Goal: Task Accomplishment & Management: Manage account settings

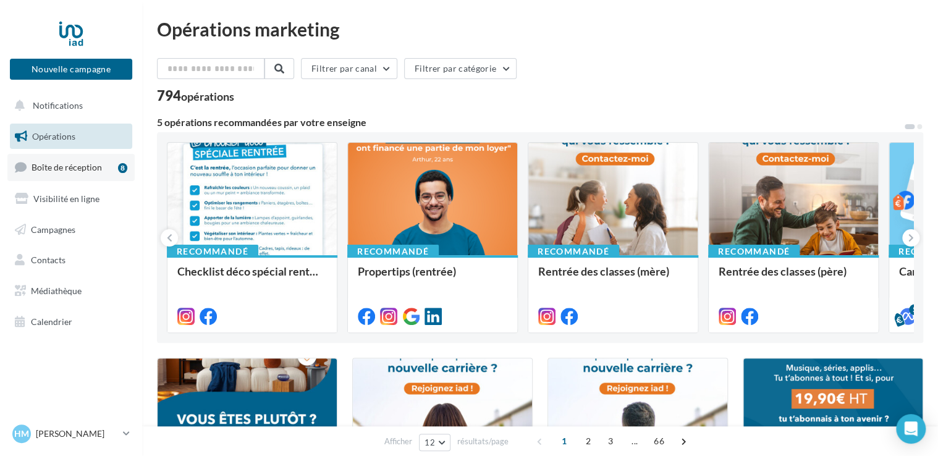
click at [69, 170] on span "Boîte de réception" at bounding box center [67, 167] width 70 height 11
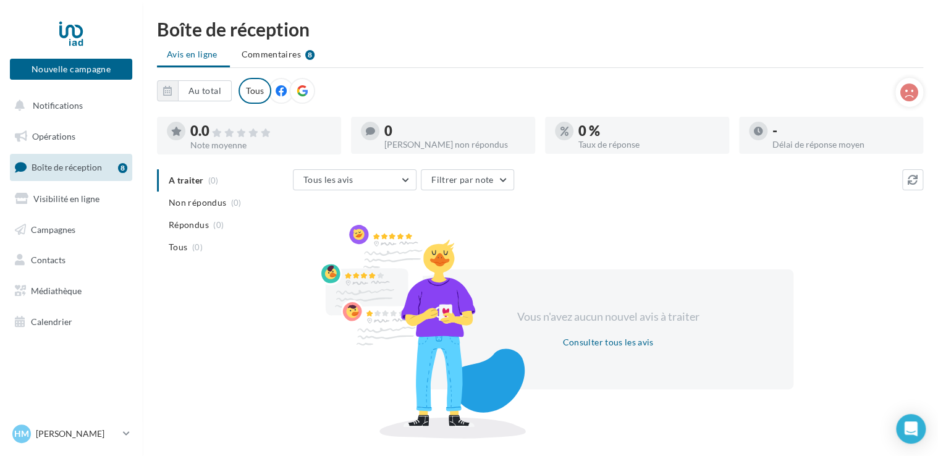
click at [79, 169] on span "Boîte de réception" at bounding box center [67, 167] width 70 height 11
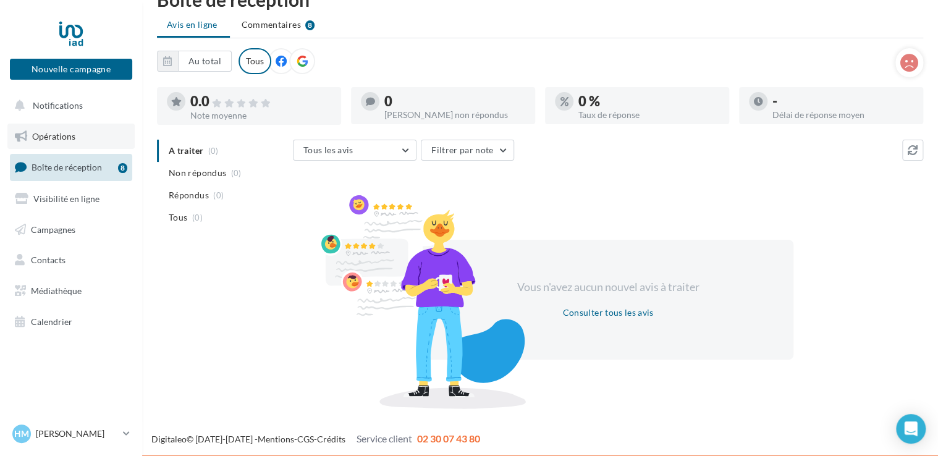
click at [54, 131] on span "Opérations" at bounding box center [53, 136] width 43 height 11
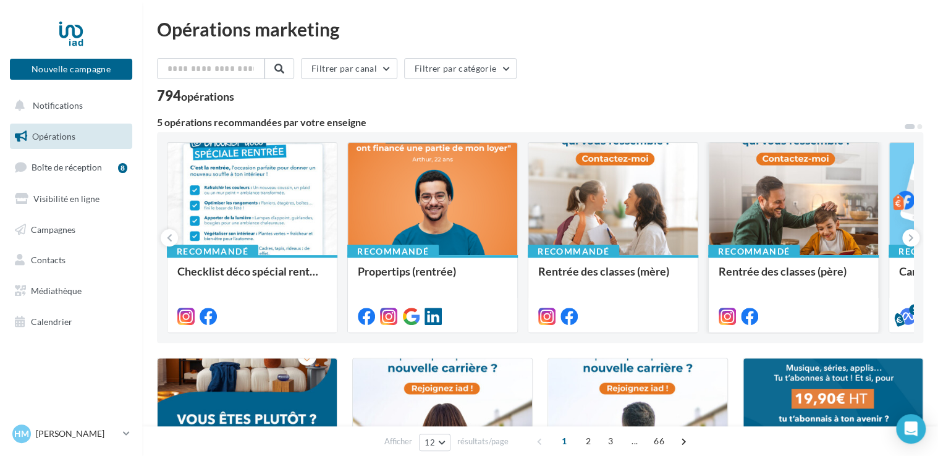
click at [797, 198] on div at bounding box center [793, 200] width 169 height 114
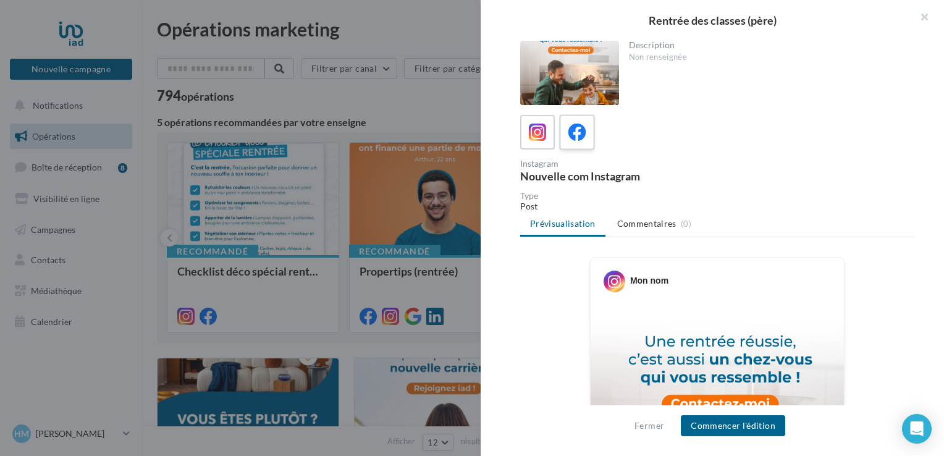
click at [562, 135] on label at bounding box center [576, 131] width 35 height 35
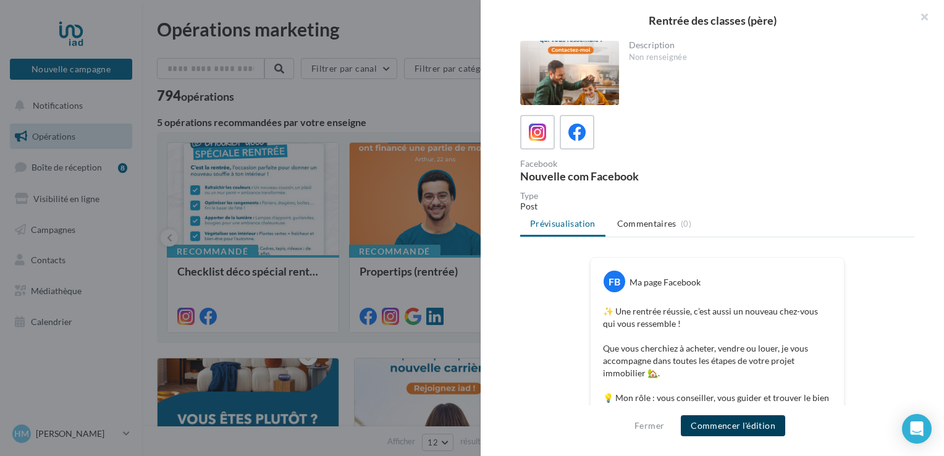
click at [728, 430] on button "Commencer l'édition" at bounding box center [733, 425] width 104 height 21
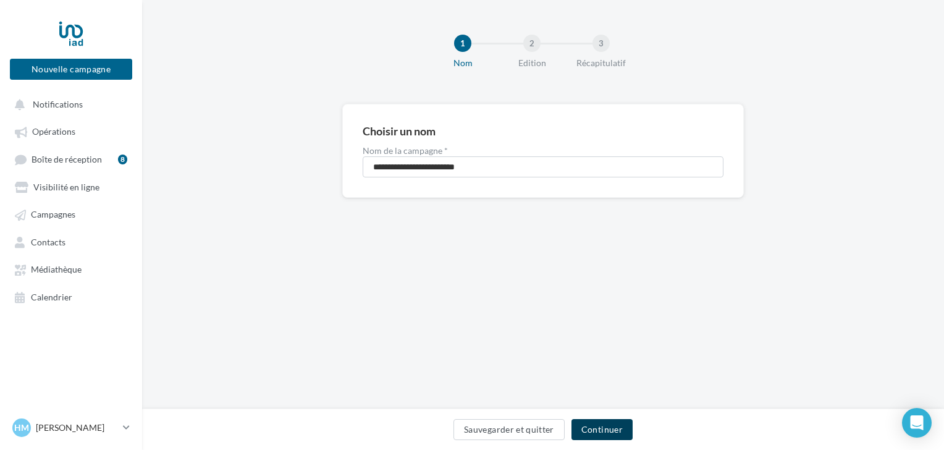
click at [588, 430] on button "Continuer" at bounding box center [602, 429] width 61 height 21
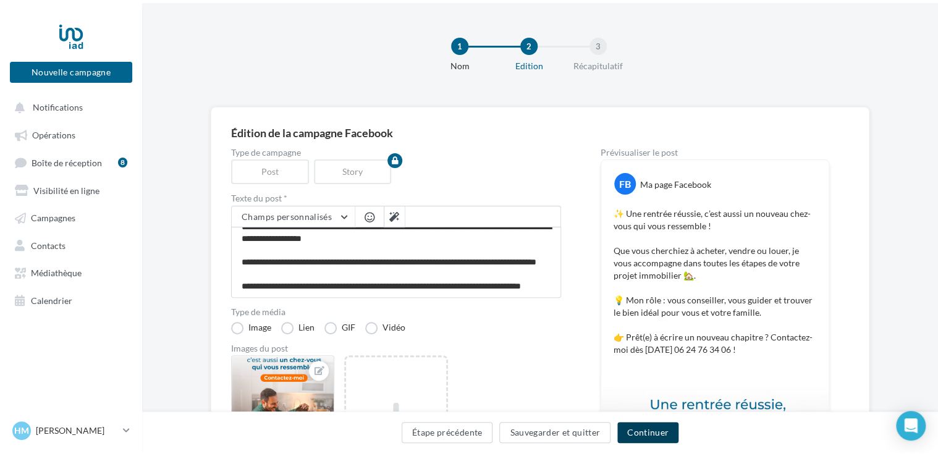
scroll to position [59, 0]
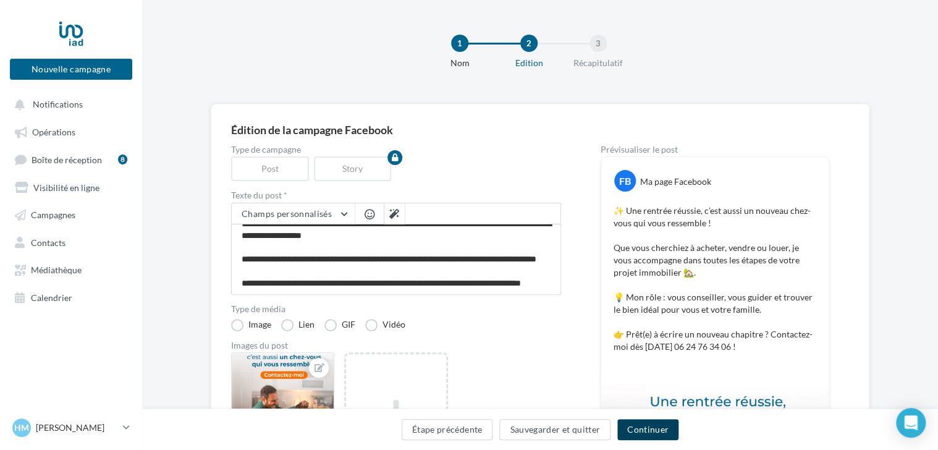
click at [650, 430] on button "Continuer" at bounding box center [647, 429] width 61 height 21
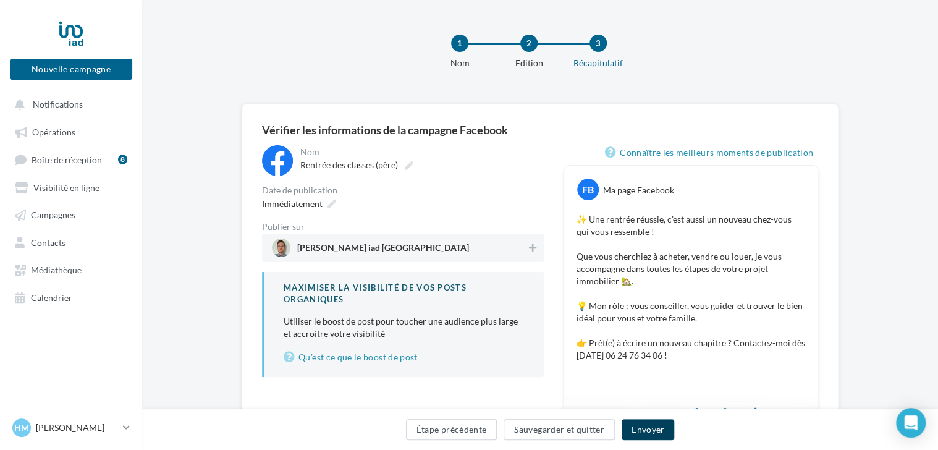
click at [651, 428] on button "Envoyer" at bounding box center [648, 429] width 53 height 21
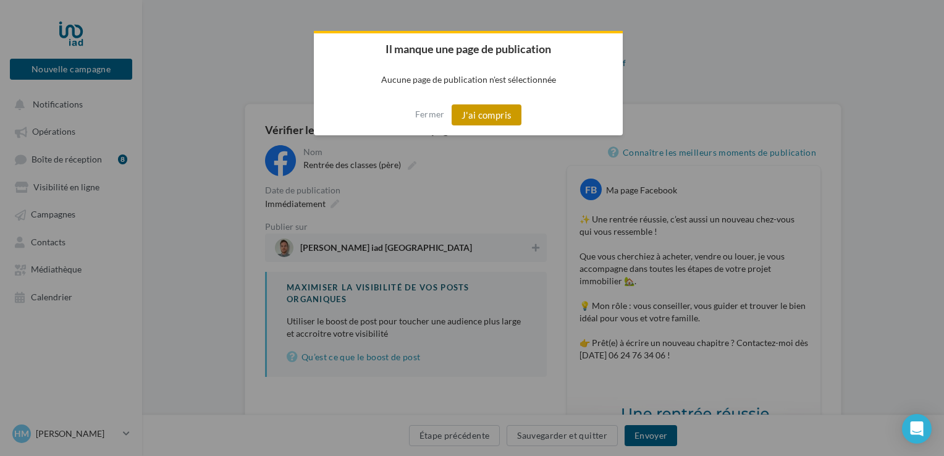
click at [472, 114] on button "J'ai compris" at bounding box center [487, 114] width 70 height 21
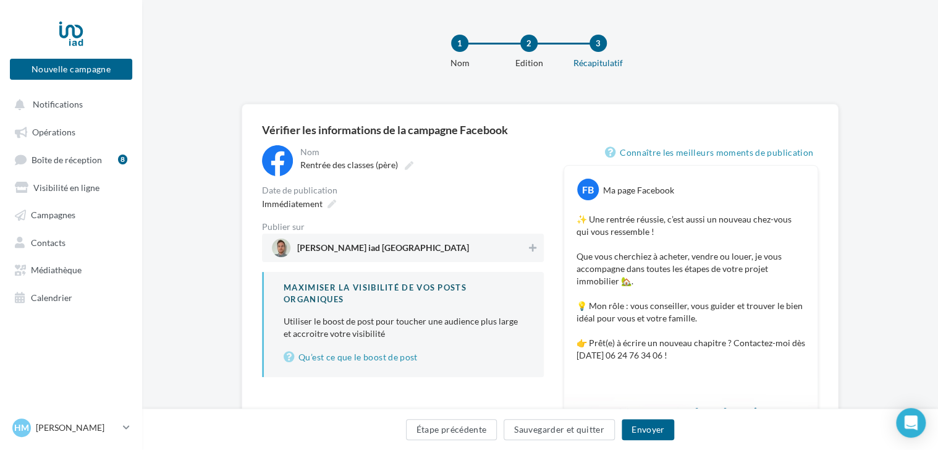
click at [337, 249] on span "Hugo Meignant iad France" at bounding box center [383, 250] width 172 height 14
click at [650, 426] on button "Envoyer" at bounding box center [648, 429] width 53 height 21
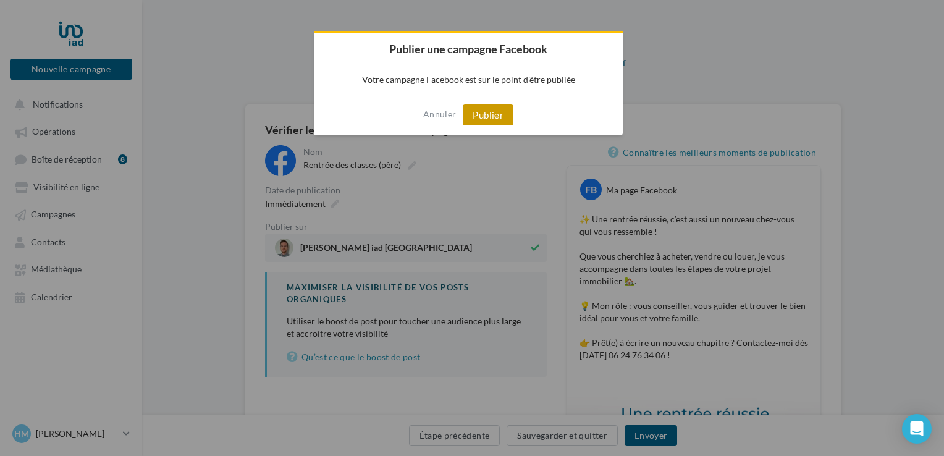
click at [481, 111] on button "Publier" at bounding box center [488, 114] width 51 height 21
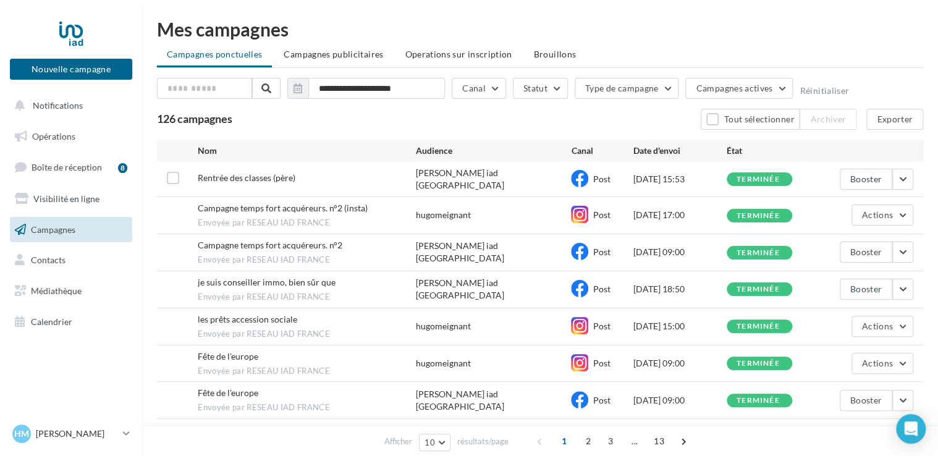
click at [599, 248] on span "Post" at bounding box center [601, 252] width 17 height 11
click at [67, 138] on span "Opérations" at bounding box center [53, 136] width 43 height 11
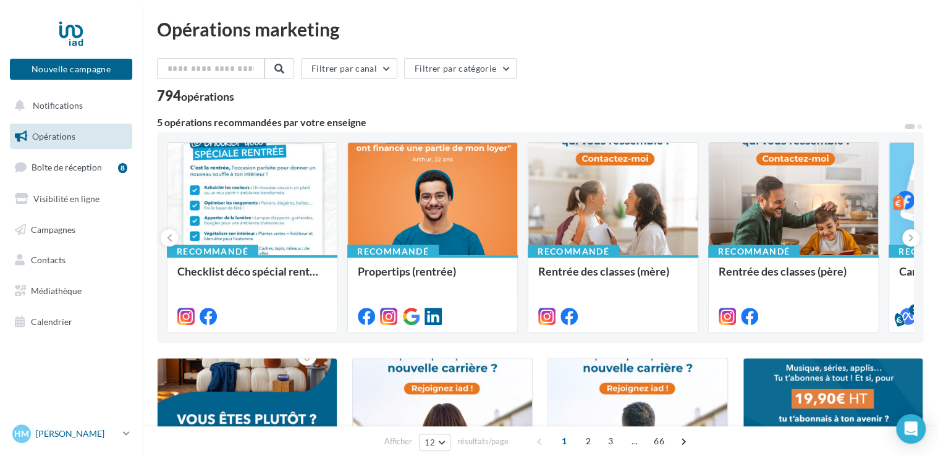
click at [121, 431] on link "HM Hugo MEIGNANT hugo.meignant@iadfrance.fr" at bounding box center [71, 433] width 122 height 23
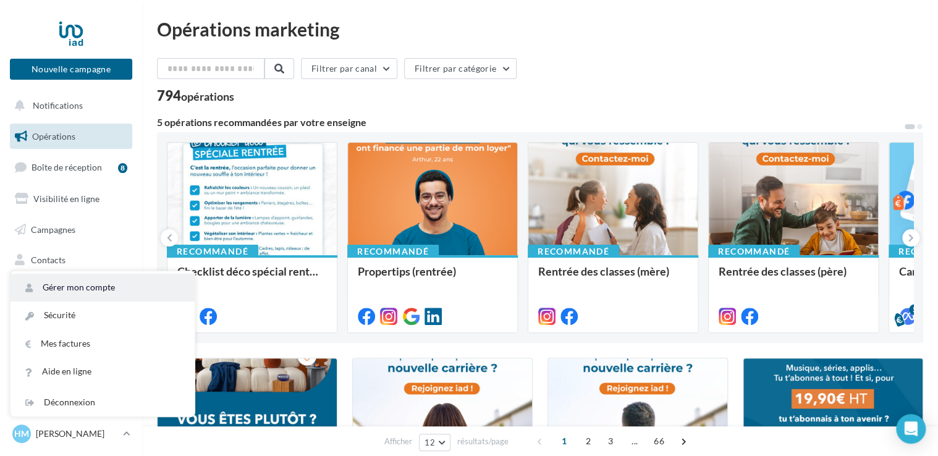
click at [81, 284] on link "Gérer mon compte" at bounding box center [103, 288] width 184 height 28
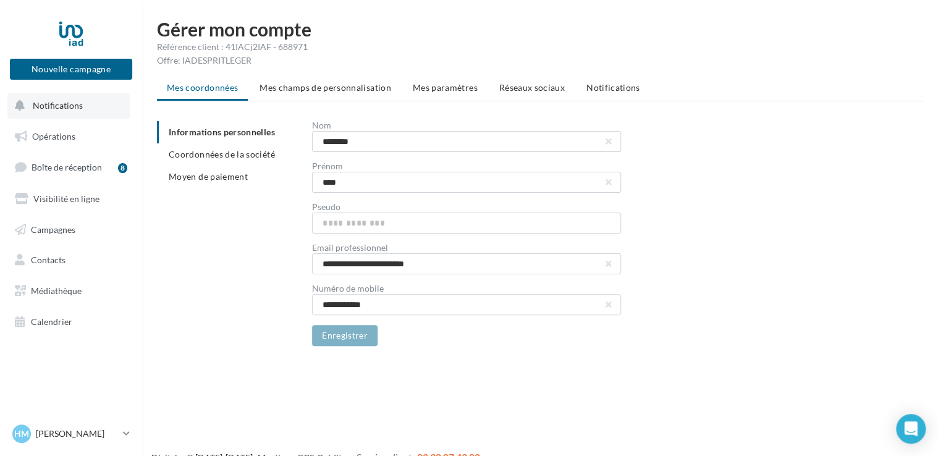
click at [54, 106] on span "Notifications" at bounding box center [58, 105] width 50 height 11
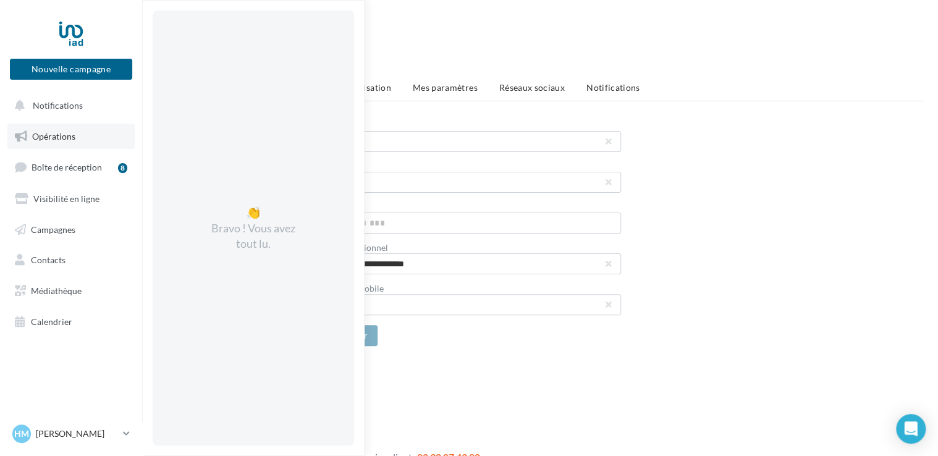
click at [48, 138] on span "Opérations" at bounding box center [53, 136] width 43 height 11
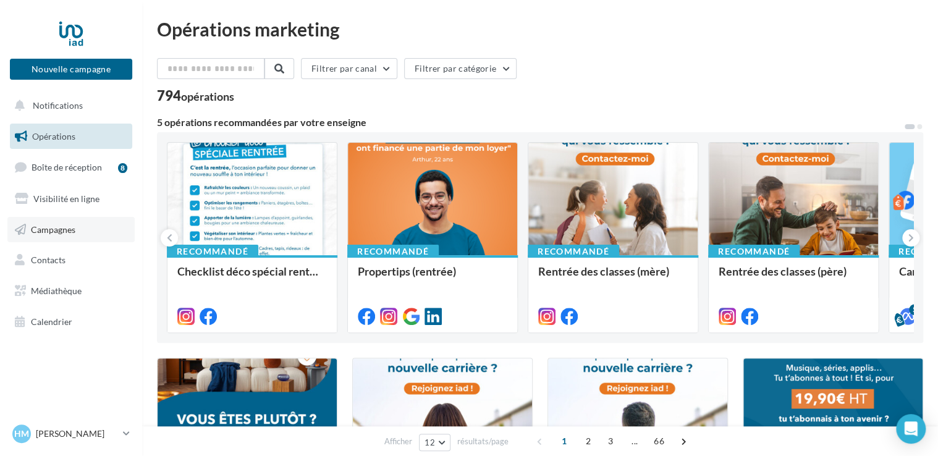
click at [38, 227] on span "Campagnes" at bounding box center [53, 229] width 44 height 11
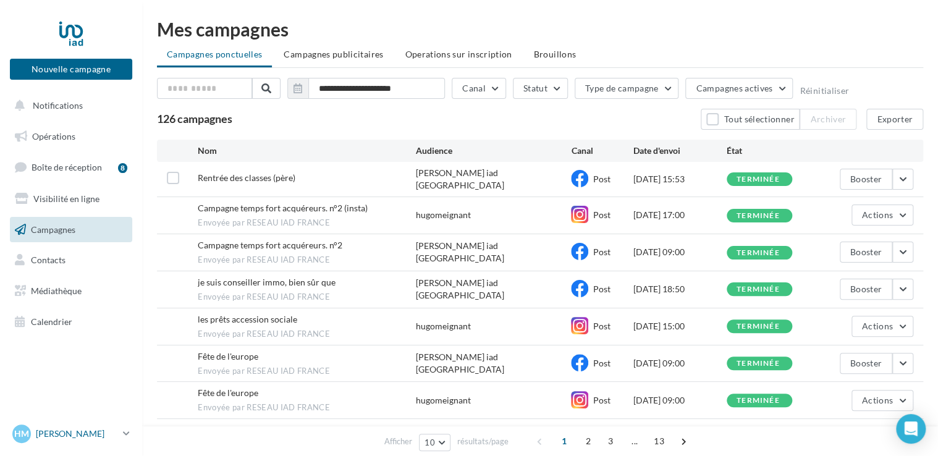
click at [105, 437] on p "[PERSON_NAME]" at bounding box center [77, 434] width 82 height 12
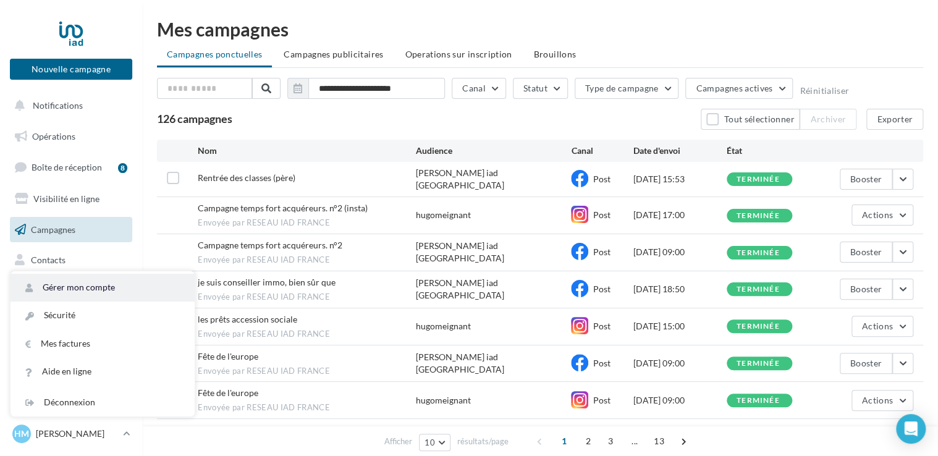
click at [84, 284] on link "Gérer mon compte" at bounding box center [103, 288] width 184 height 28
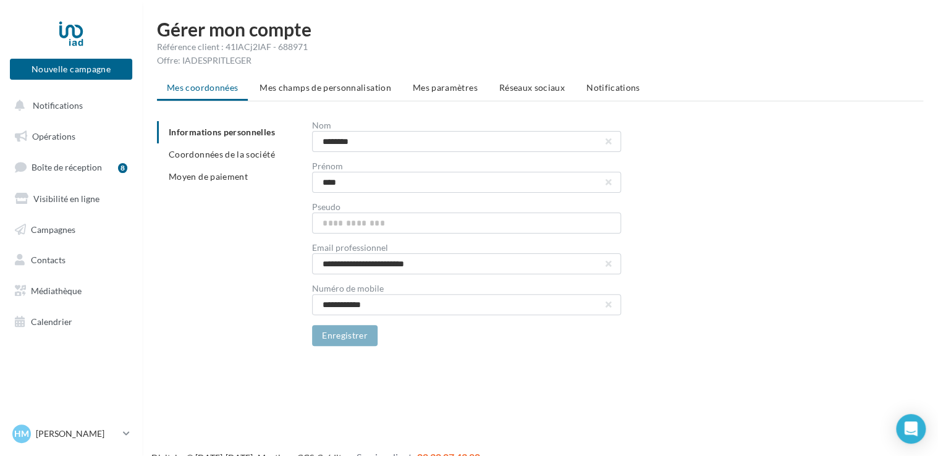
click at [189, 44] on div "Référence client : 41IACj2IAF - 688971" at bounding box center [540, 47] width 766 height 12
click at [227, 63] on div "Offre: IADESPRITLEGER" at bounding box center [540, 60] width 766 height 12
click at [358, 91] on span "Mes champs de personnalisation" at bounding box center [326, 87] width 132 height 11
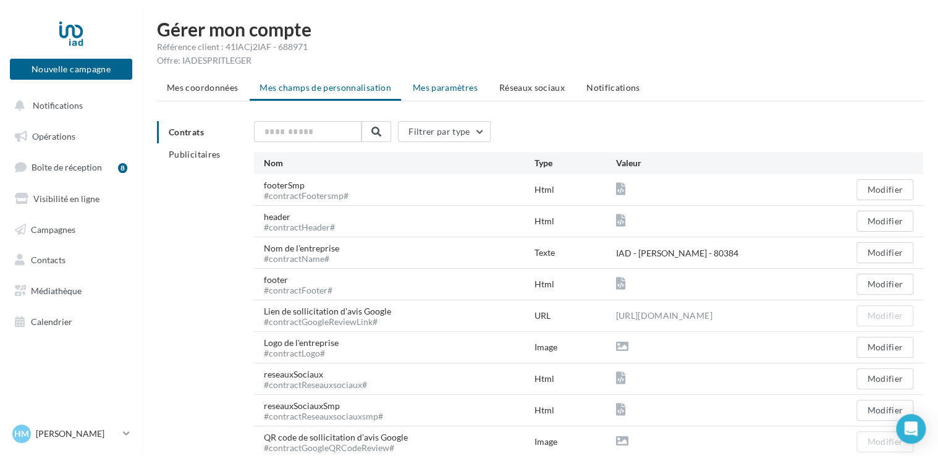
click at [430, 95] on li "Mes paramètres" at bounding box center [445, 88] width 85 height 22
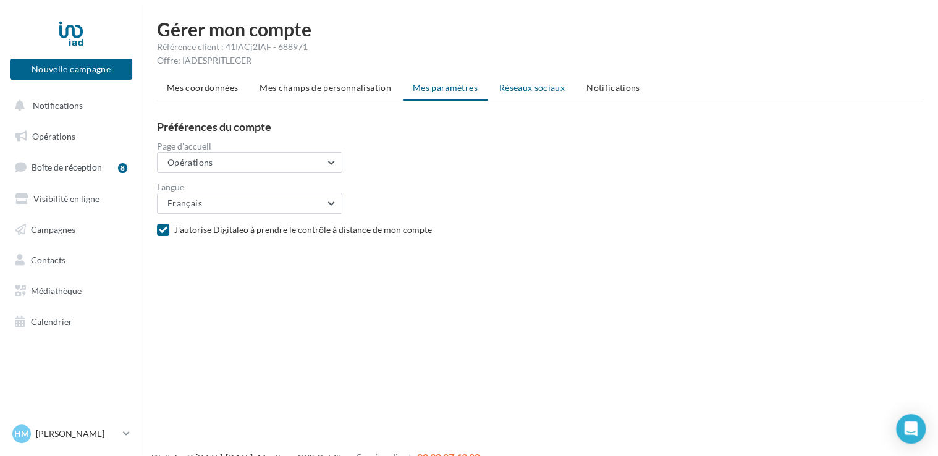
click at [527, 77] on li "Réseaux sociaux" at bounding box center [531, 88] width 85 height 22
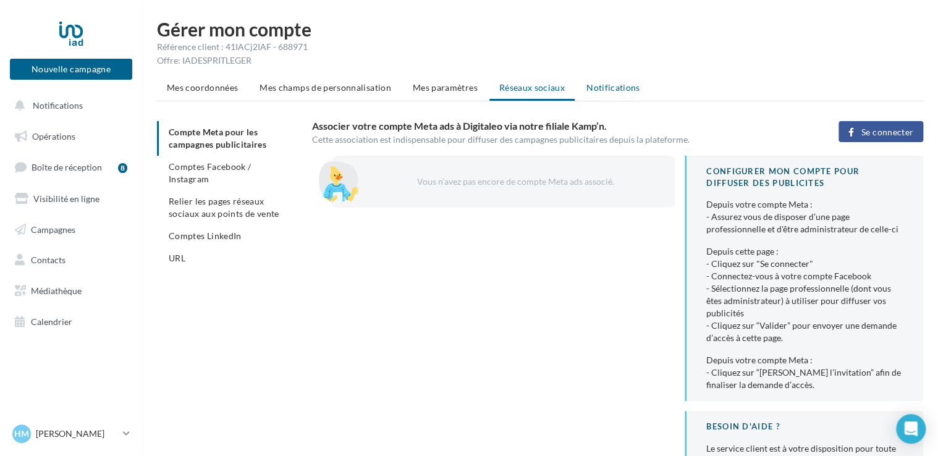
click at [623, 89] on span "Notifications" at bounding box center [613, 87] width 54 height 11
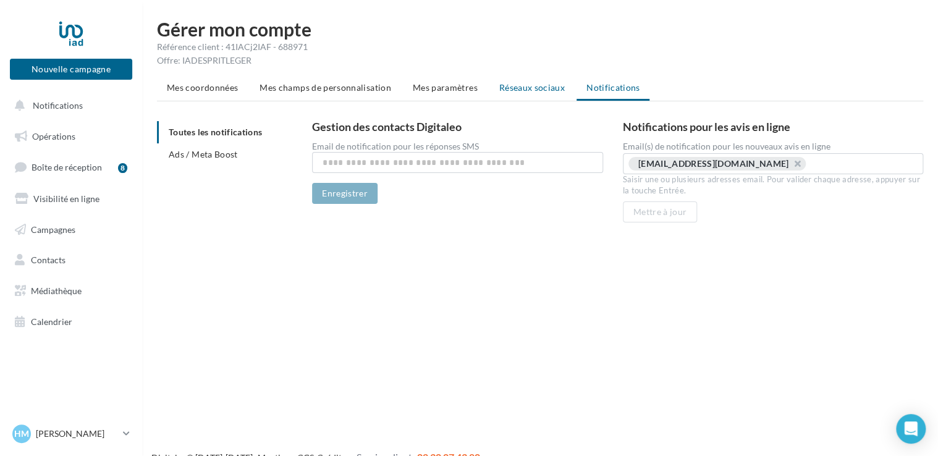
click at [527, 90] on span "Réseaux sociaux" at bounding box center [532, 87] width 66 height 11
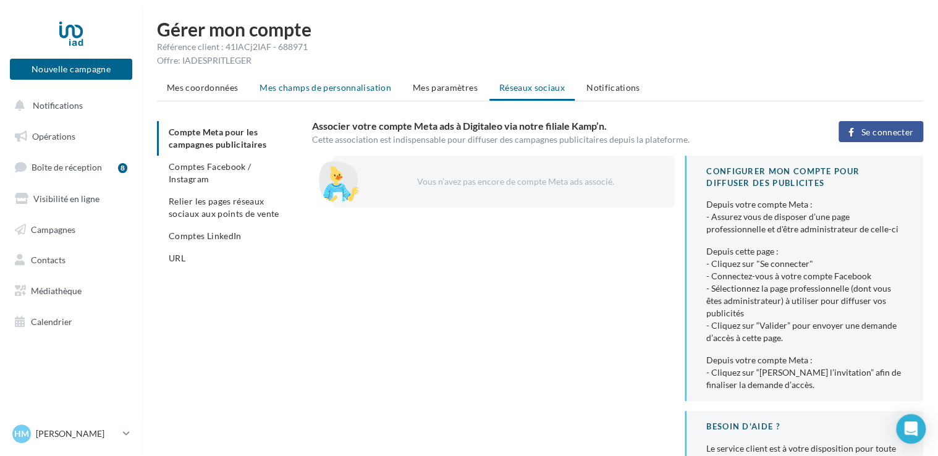
click at [341, 95] on li "Mes champs de personnalisation" at bounding box center [325, 88] width 151 height 22
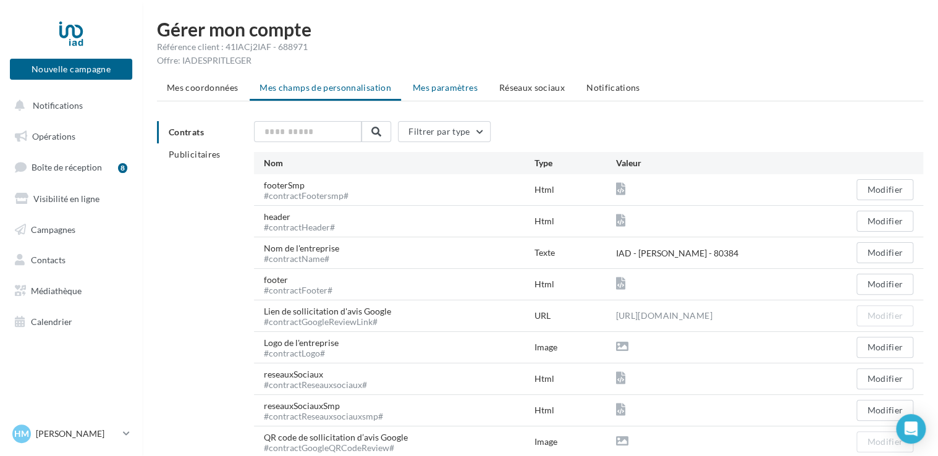
click at [443, 90] on span "Mes paramètres" at bounding box center [445, 87] width 65 height 11
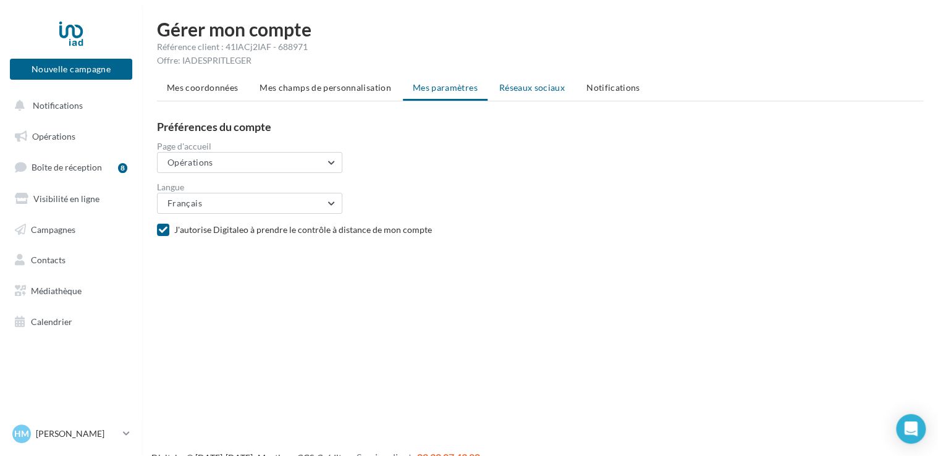
click at [536, 90] on span "Réseaux sociaux" at bounding box center [532, 87] width 66 height 11
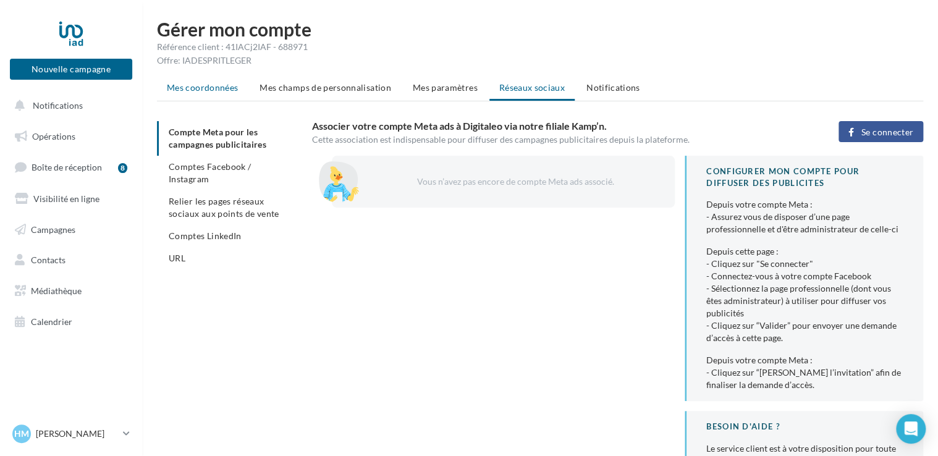
click at [208, 82] on span "Mes coordonnées" at bounding box center [202, 87] width 71 height 11
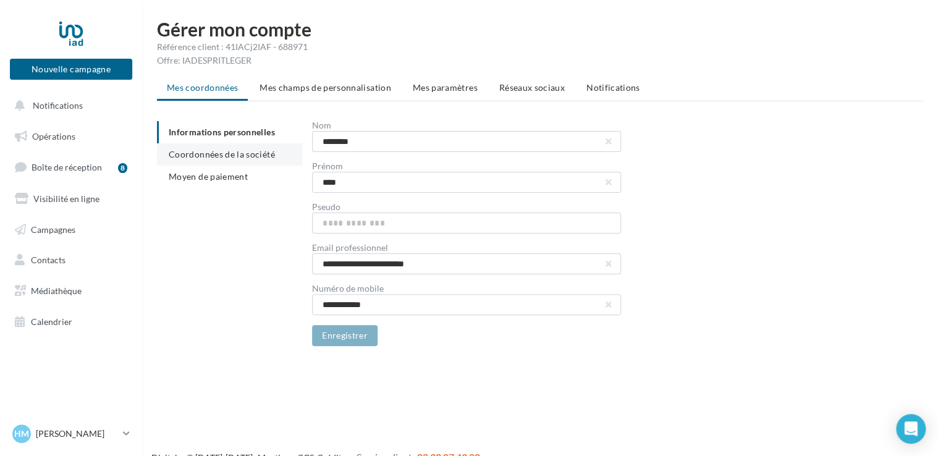
click at [224, 153] on span "Coordonnées de la société" at bounding box center [222, 154] width 106 height 11
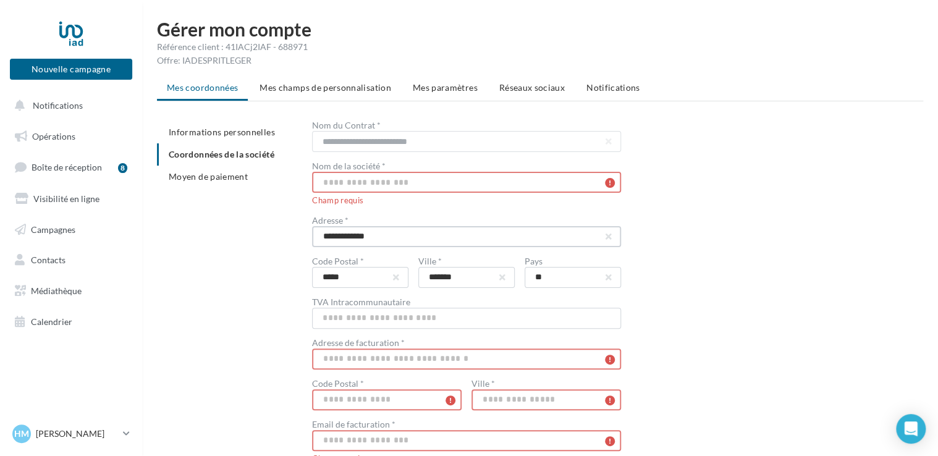
drag, startPoint x: 369, startPoint y: 235, endPoint x: 283, endPoint y: 243, distance: 86.2
click at [283, 243] on div "**********" at bounding box center [545, 373] width 776 height 505
type input "**********"
click at [367, 186] on input "text" at bounding box center [466, 182] width 309 height 21
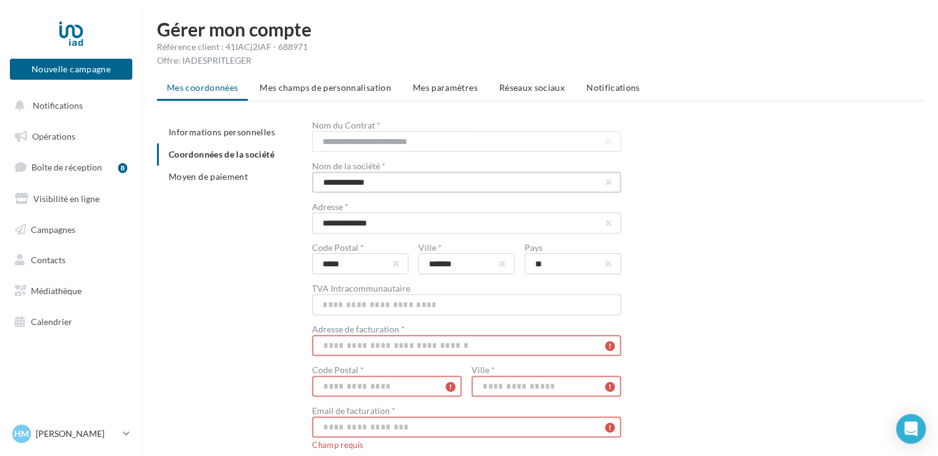
type input "**********"
click at [329, 221] on input "**********" at bounding box center [466, 223] width 309 height 21
type input "**********"
click at [376, 347] on input "text" at bounding box center [466, 345] width 309 height 21
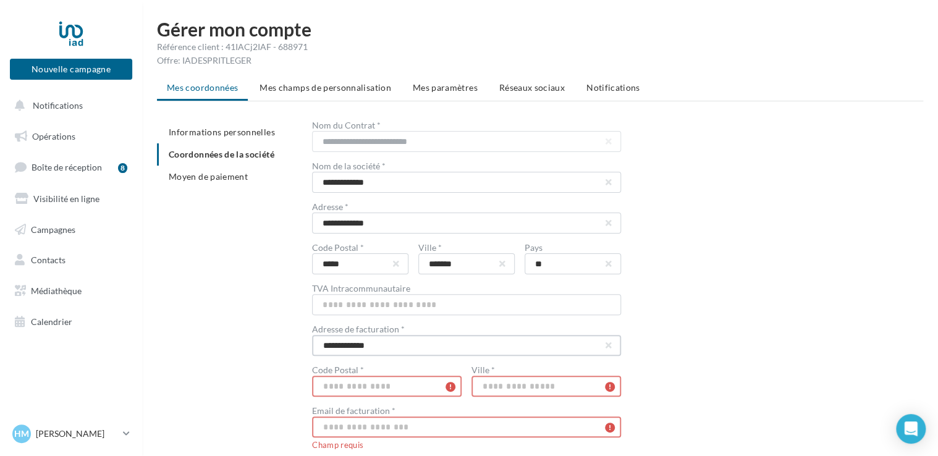
type input "**********"
click at [342, 390] on input "text" at bounding box center [387, 386] width 150 height 21
type input "*****"
click at [509, 385] on input "text" at bounding box center [547, 386] width 150 height 21
type input "*******"
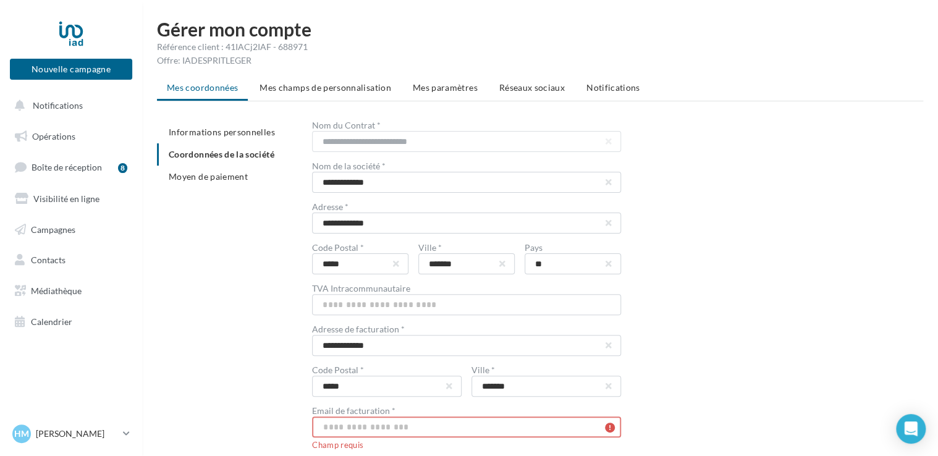
click at [373, 428] on input "text" at bounding box center [466, 427] width 309 height 21
type input "**********"
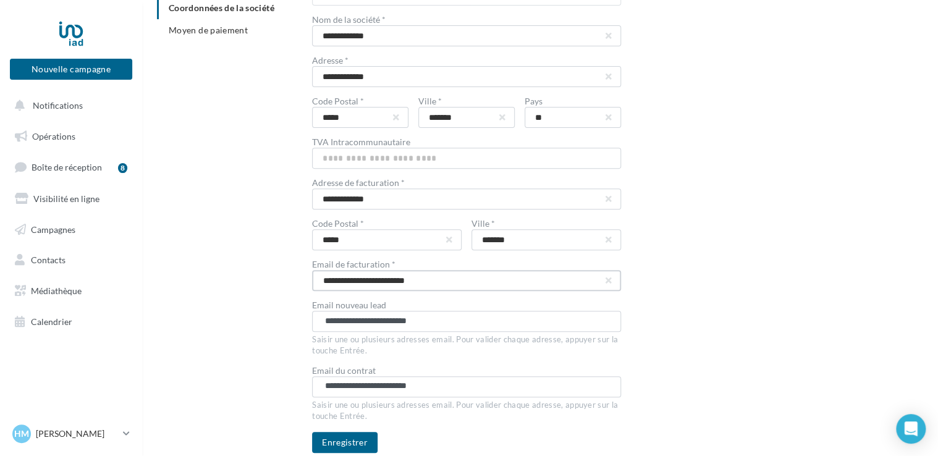
scroll to position [195, 0]
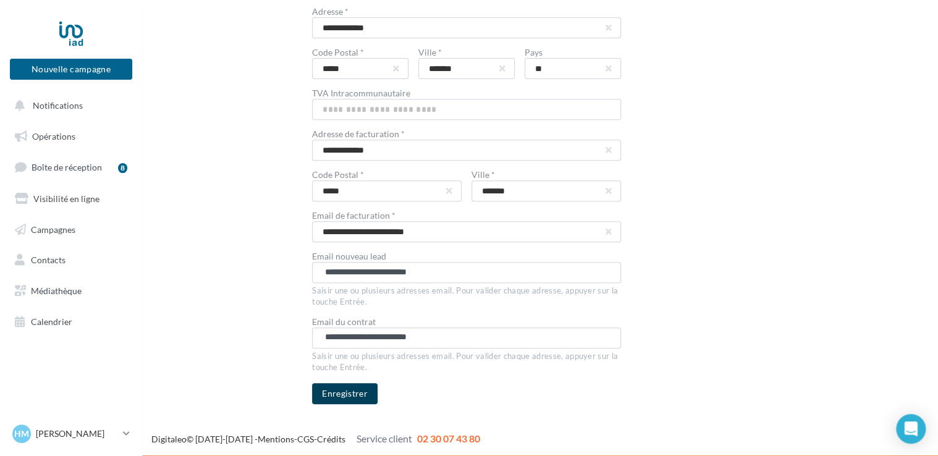
click at [332, 394] on button "Enregistrer" at bounding box center [345, 393] width 66 height 21
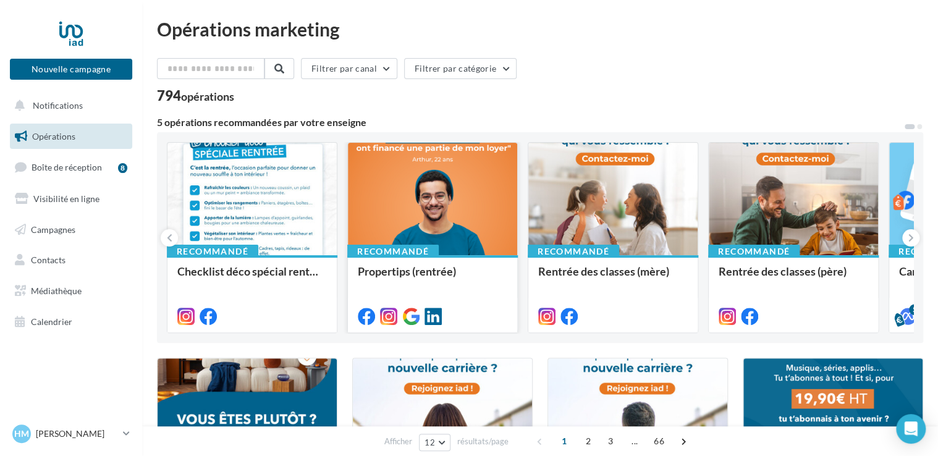
click at [430, 187] on div at bounding box center [432, 200] width 169 height 114
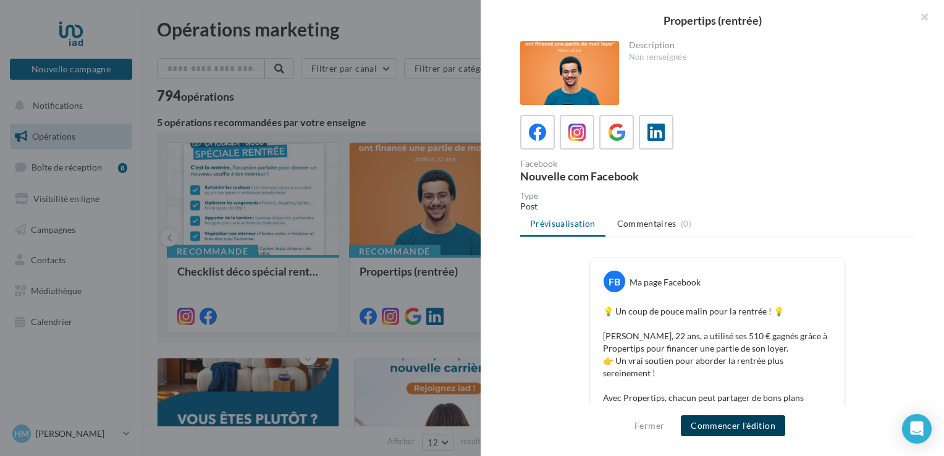
click at [722, 430] on button "Commencer l'édition" at bounding box center [733, 425] width 104 height 21
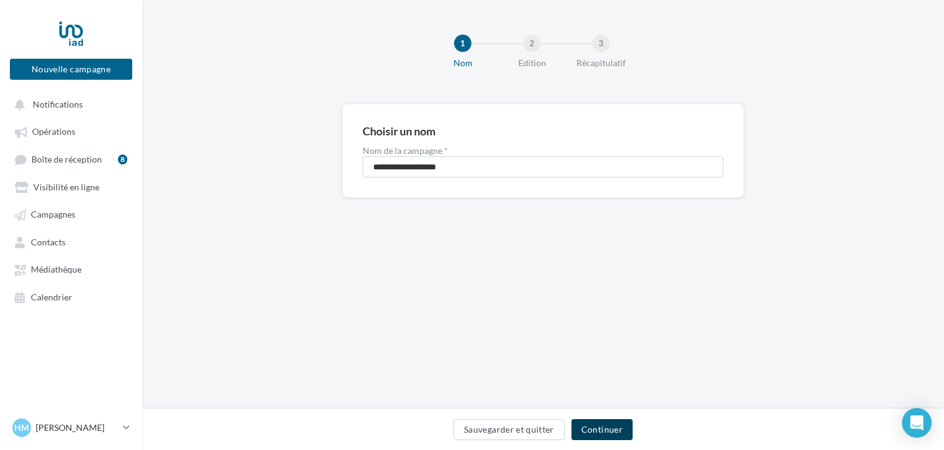
click at [601, 428] on button "Continuer" at bounding box center [602, 429] width 61 height 21
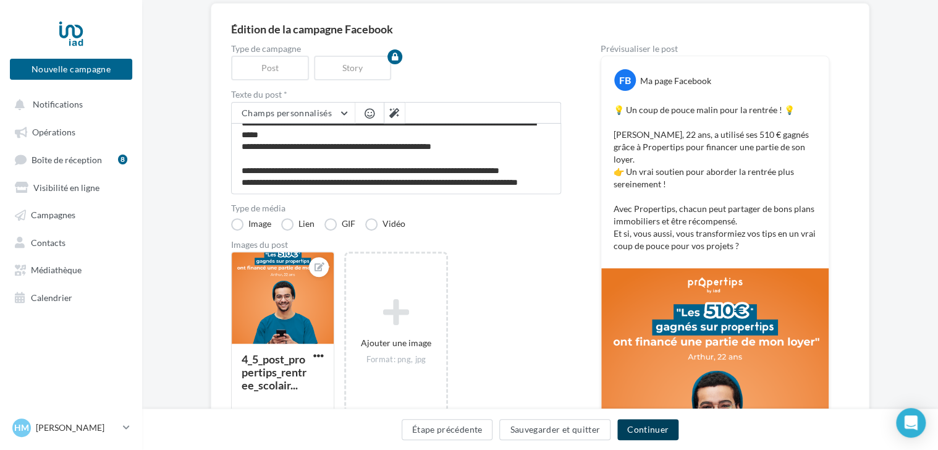
scroll to position [59, 0]
click at [643, 433] on button "Continuer" at bounding box center [647, 429] width 61 height 21
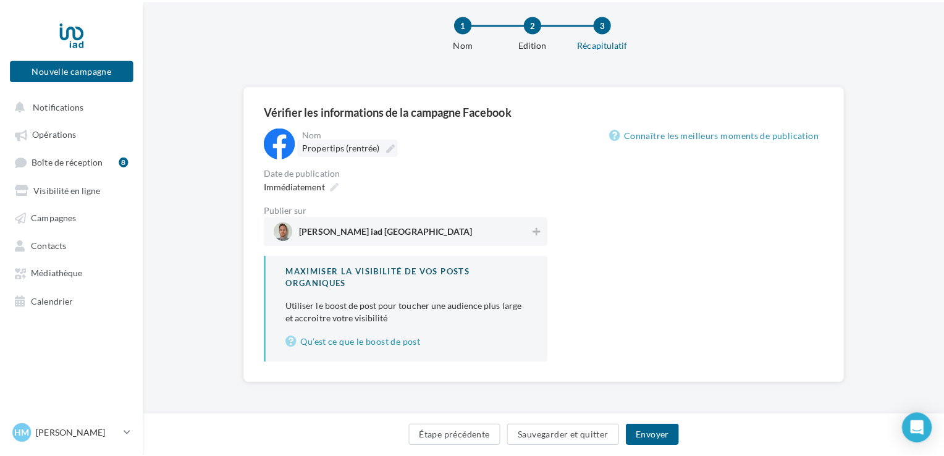
scroll to position [53, 0]
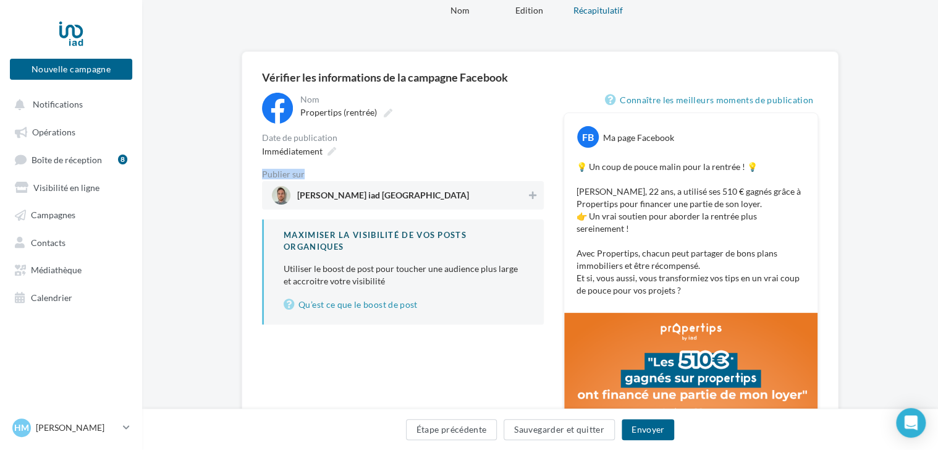
drag, startPoint x: 329, startPoint y: 147, endPoint x: 358, endPoint y: 164, distance: 33.3
click at [358, 164] on div "**********" at bounding box center [403, 209] width 282 height 232
drag, startPoint x: 358, startPoint y: 164, endPoint x: 374, endPoint y: 201, distance: 40.4
click at [374, 201] on span "[PERSON_NAME] iad [GEOGRAPHIC_DATA]" at bounding box center [383, 198] width 172 height 14
click at [329, 153] on icon at bounding box center [332, 151] width 9 height 9
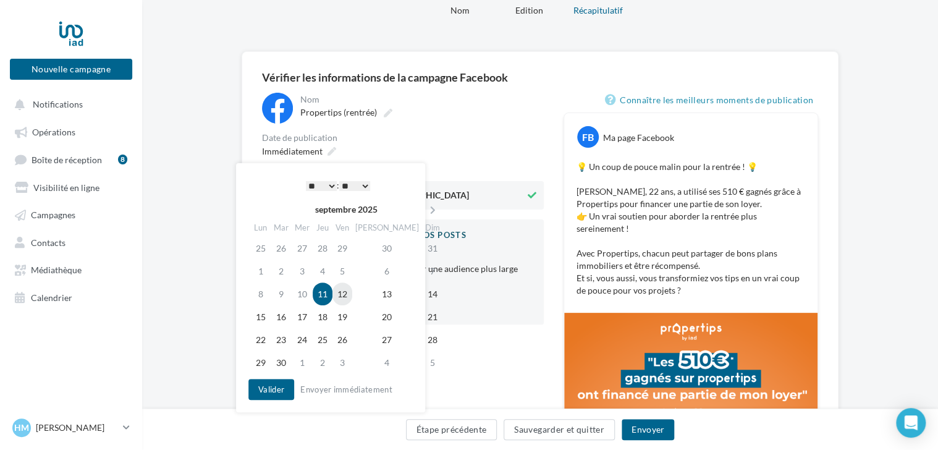
click at [352, 294] on td "12" at bounding box center [342, 293] width 20 height 23
click at [276, 387] on button "Valider" at bounding box center [271, 389] width 46 height 21
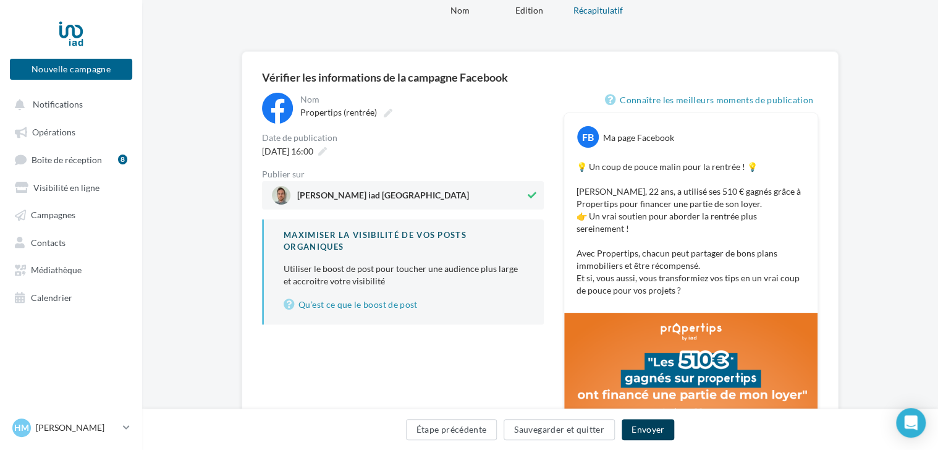
click at [647, 431] on button "Envoyer" at bounding box center [648, 429] width 53 height 21
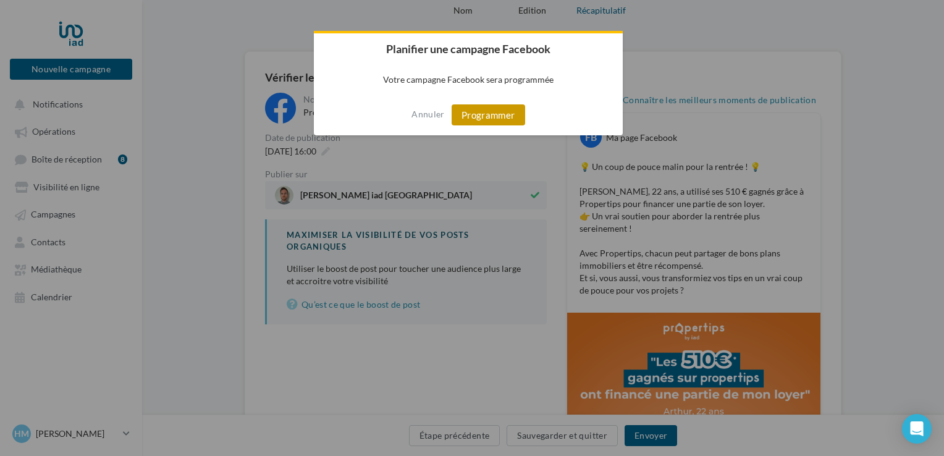
click at [477, 111] on button "Programmer" at bounding box center [489, 114] width 74 height 21
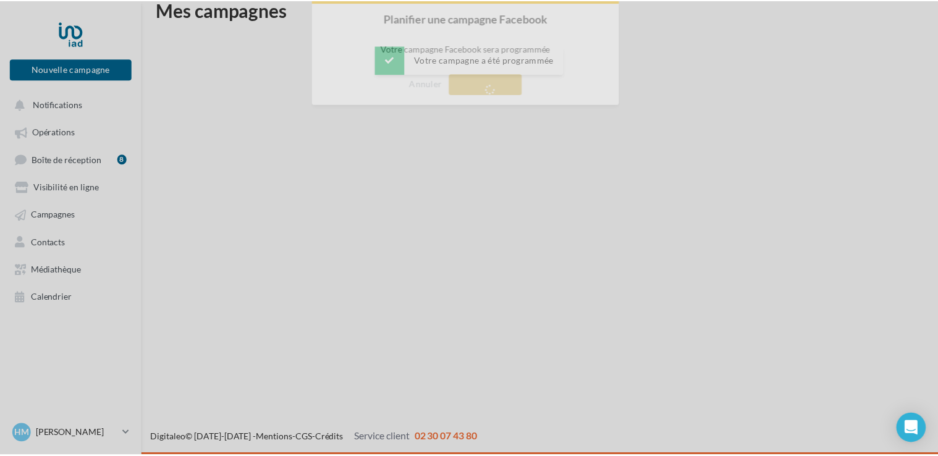
scroll to position [20, 0]
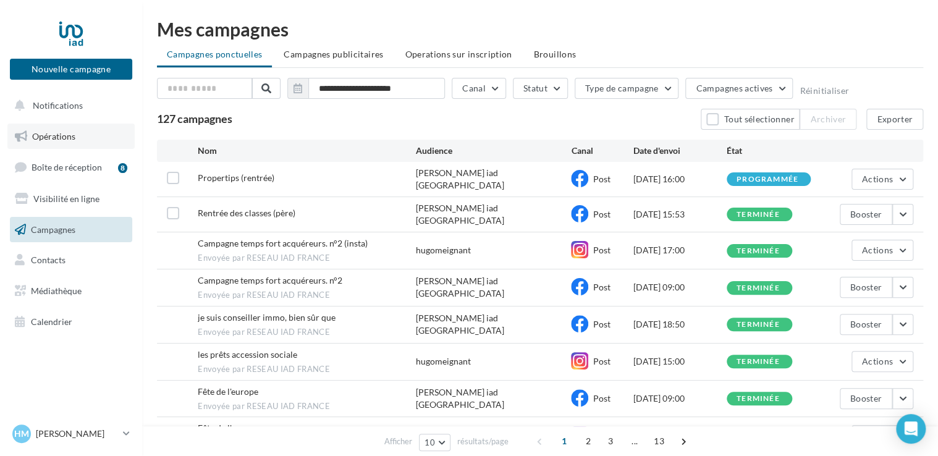
click at [74, 133] on span "Opérations" at bounding box center [53, 136] width 43 height 11
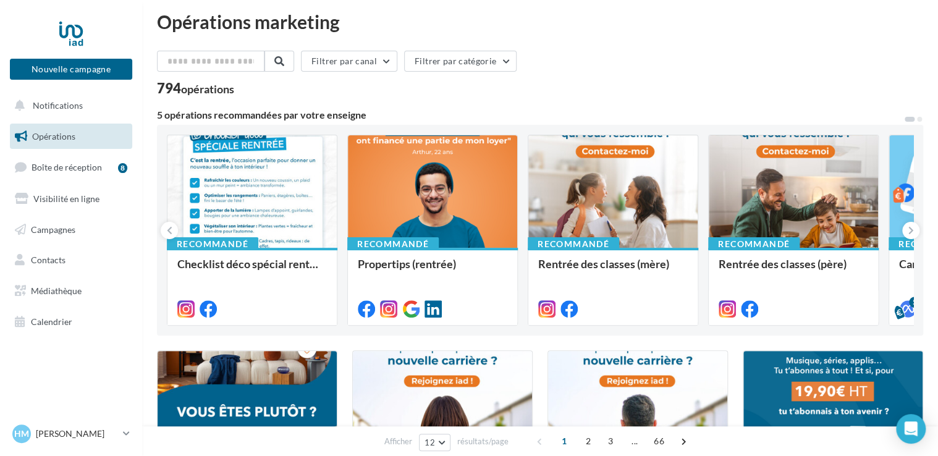
scroll to position [9, 0]
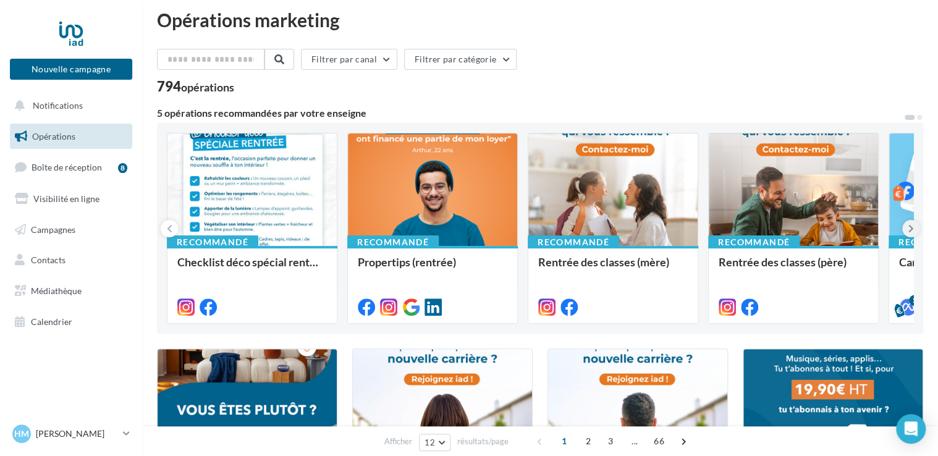
click at [913, 229] on button at bounding box center [910, 228] width 17 height 17
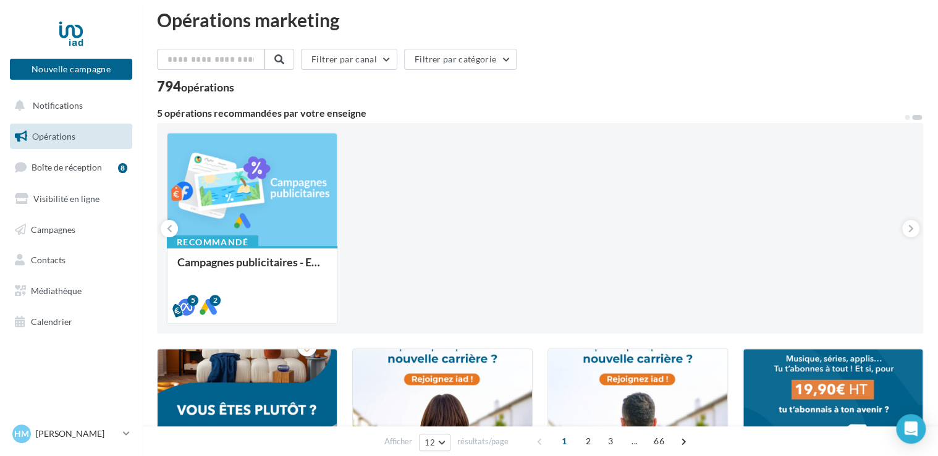
click at [938, 164] on html "Nouvelle campagne Nouvelle campagne Notifications Opérations Boîte de réception…" at bounding box center [469, 219] width 938 height 456
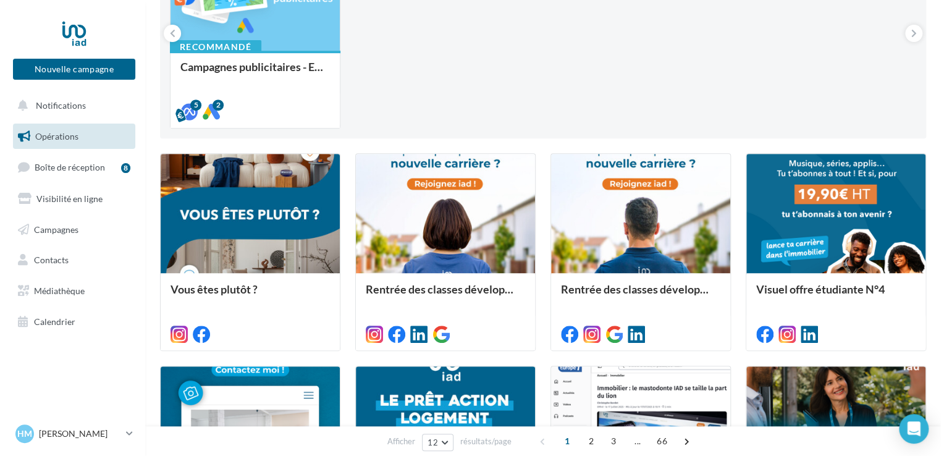
scroll to position [230, 0]
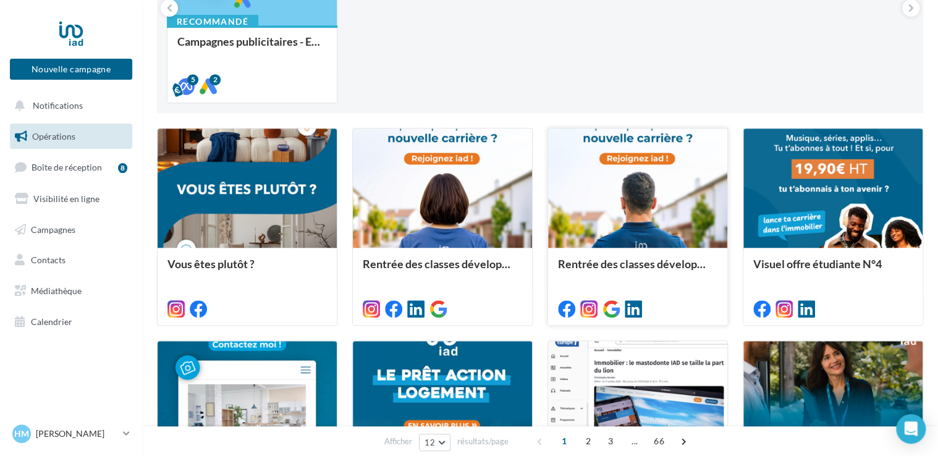
click at [606, 192] on div at bounding box center [637, 189] width 179 height 121
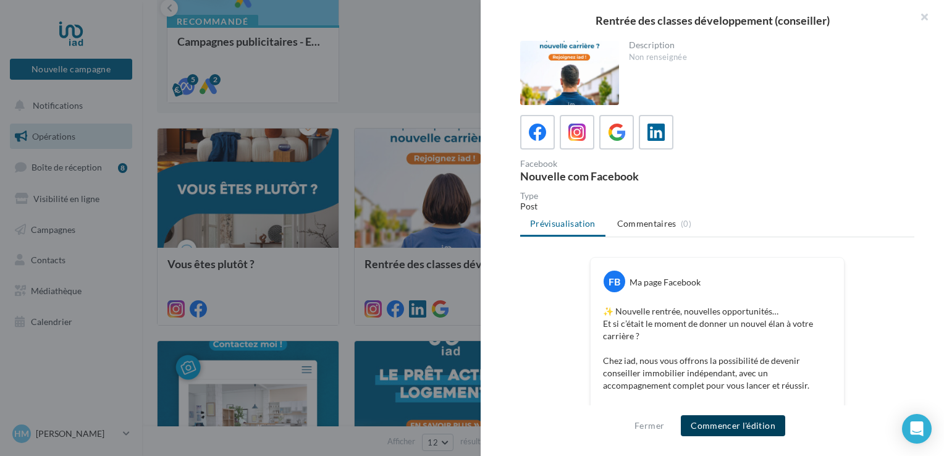
click at [730, 427] on button "Commencer l'édition" at bounding box center [733, 425] width 104 height 21
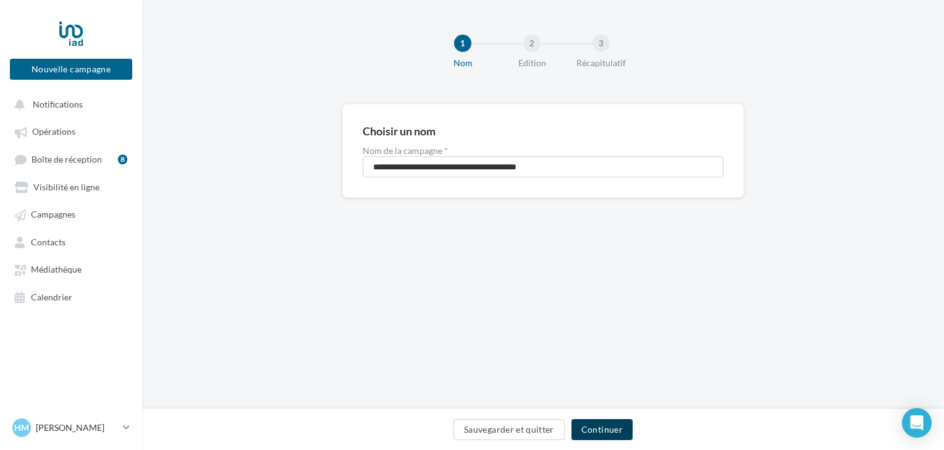
click at [607, 428] on button "Continuer" at bounding box center [602, 429] width 61 height 21
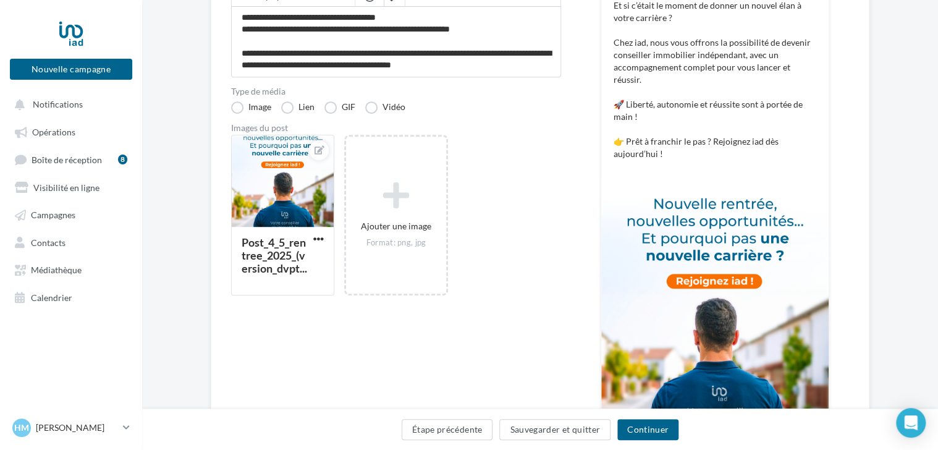
scroll to position [337, 0]
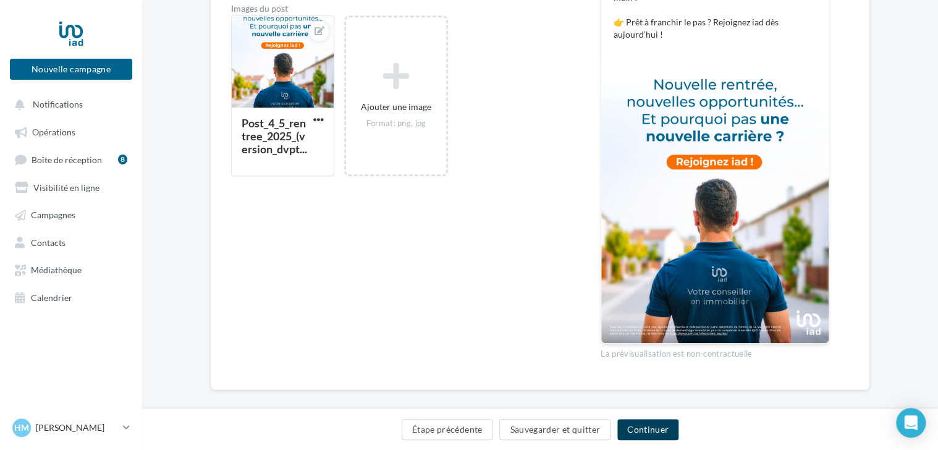
click at [650, 430] on button "Continuer" at bounding box center [647, 429] width 61 height 21
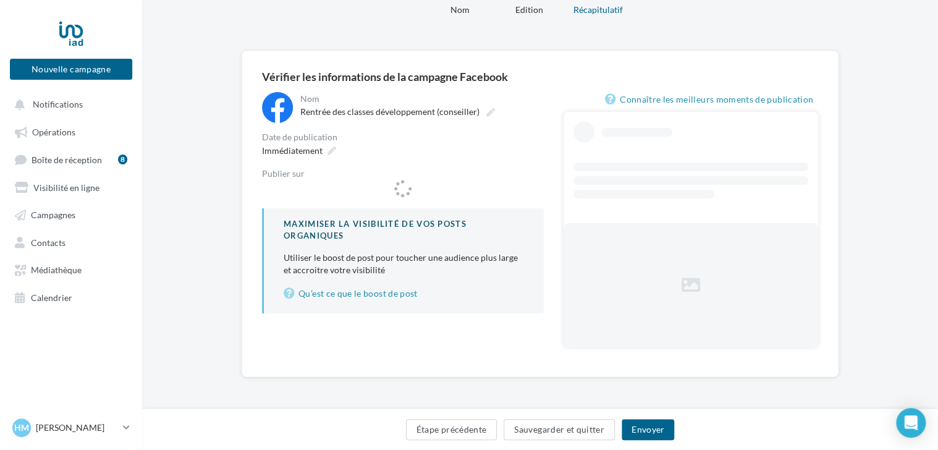
scroll to position [53, 0]
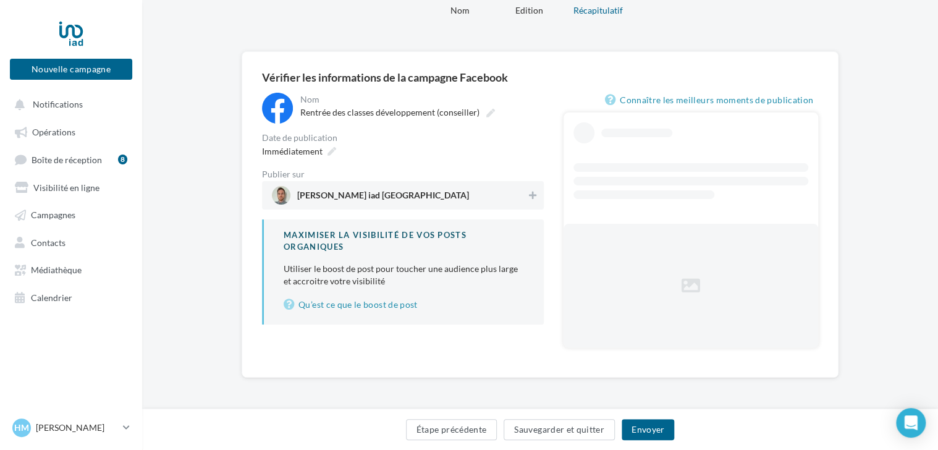
click at [392, 194] on span "Hugo Meignant iad France" at bounding box center [383, 198] width 172 height 14
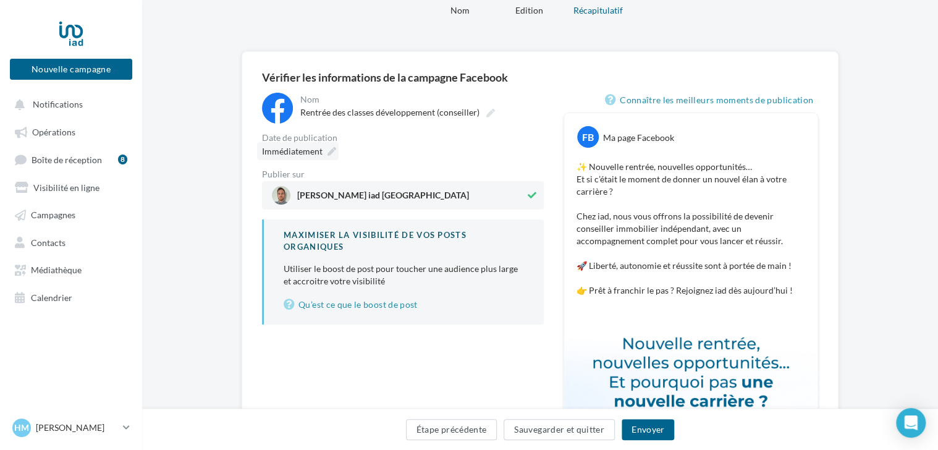
click at [303, 153] on span "Immédiatement" at bounding box center [292, 151] width 61 height 11
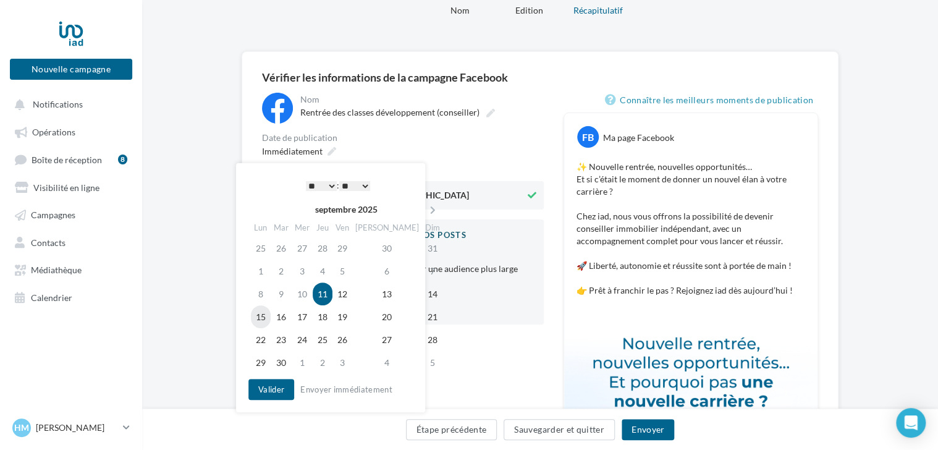
click at [261, 318] on td "15" at bounding box center [261, 316] width 20 height 23
click at [268, 386] on button "Valider" at bounding box center [271, 389] width 46 height 21
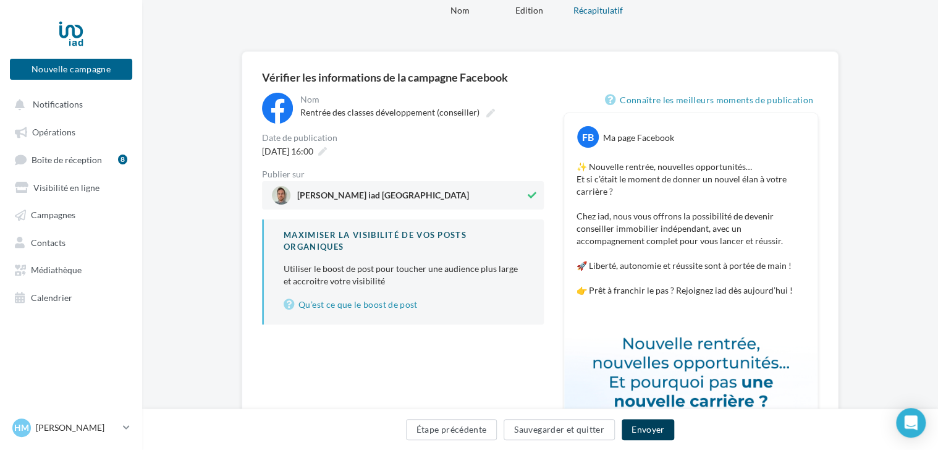
click at [645, 436] on button "Envoyer" at bounding box center [648, 429] width 53 height 21
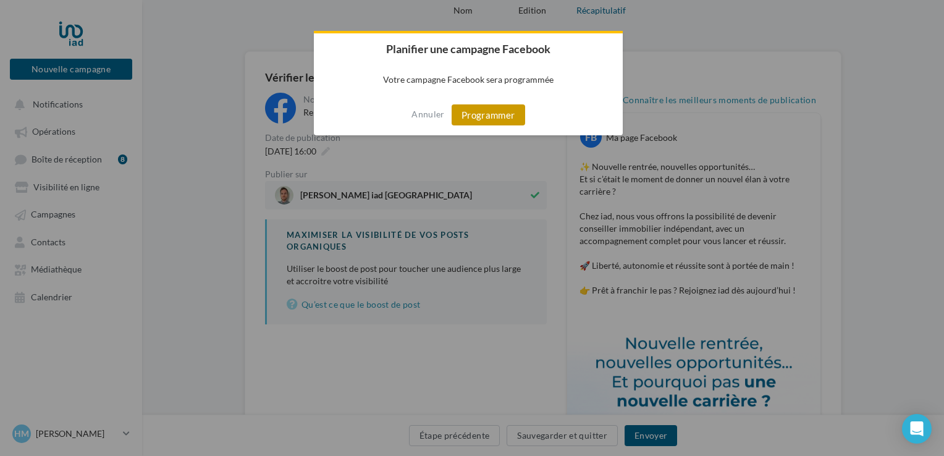
click at [470, 117] on button "Programmer" at bounding box center [489, 114] width 74 height 21
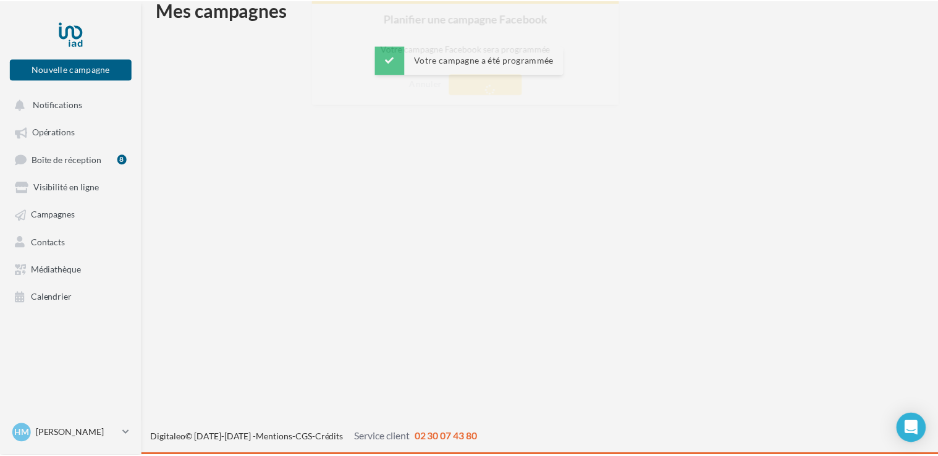
scroll to position [20, 0]
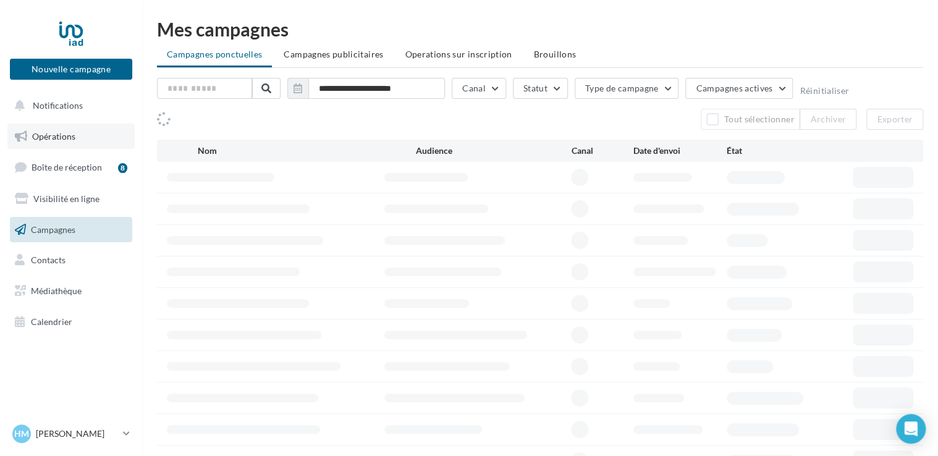
drag, startPoint x: 0, startPoint y: 0, endPoint x: 63, endPoint y: 142, distance: 154.9
click at [63, 142] on link "Opérations" at bounding box center [70, 137] width 127 height 26
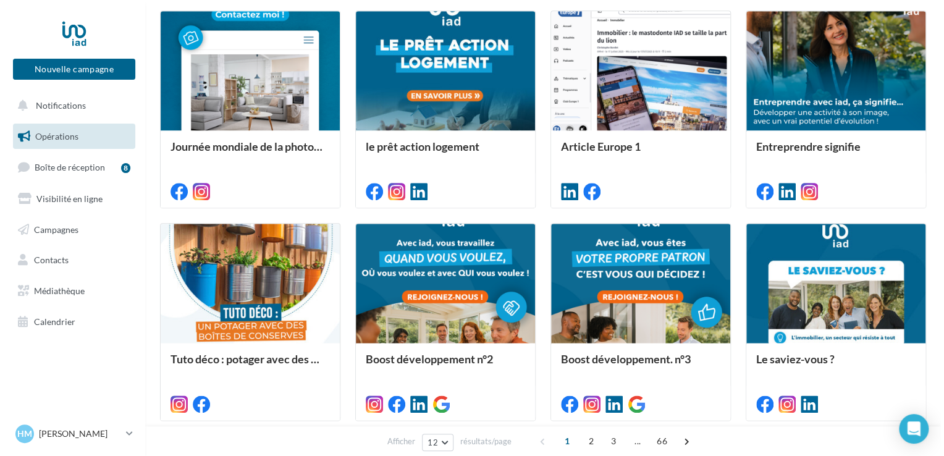
scroll to position [566, 0]
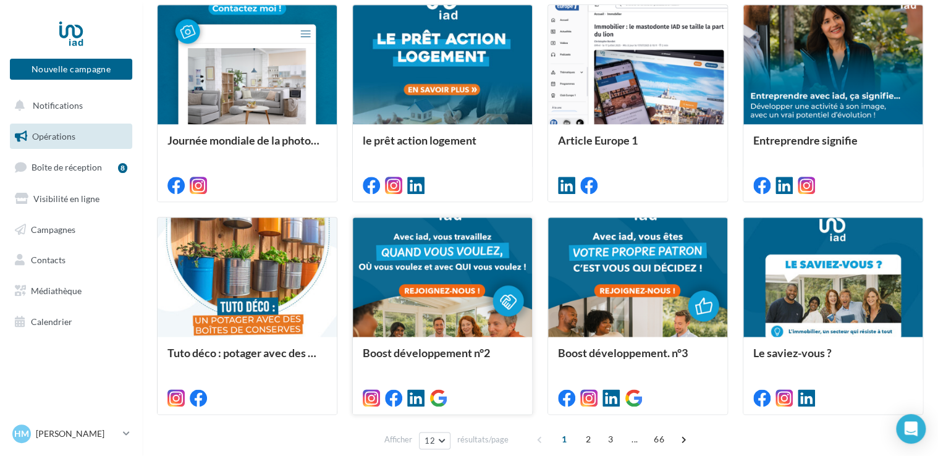
click at [433, 286] on div at bounding box center [442, 278] width 179 height 121
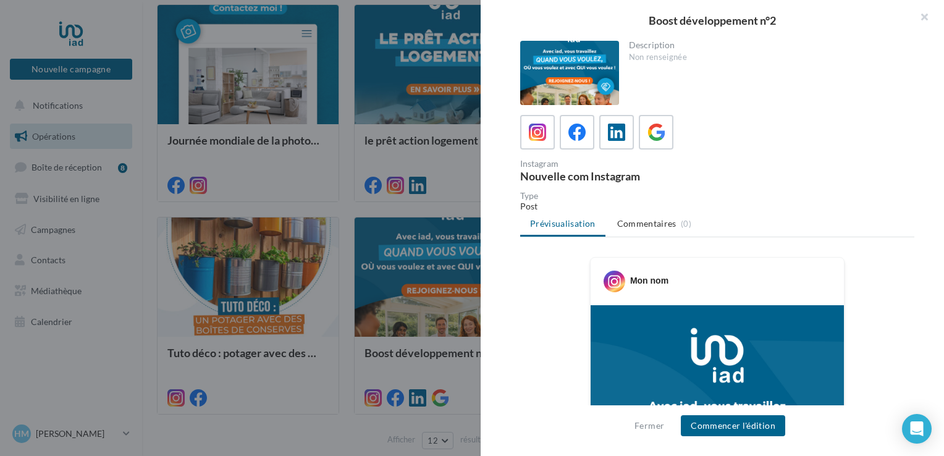
drag, startPoint x: 942, startPoint y: 66, endPoint x: 942, endPoint y: 122, distance: 56.9
click at [942, 122] on div "Description Non renseignée Instagram Nouvelle com Instagram Type Post Prévisual…" at bounding box center [717, 229] width 473 height 376
click at [729, 428] on button "Commencer l'édition" at bounding box center [733, 425] width 104 height 21
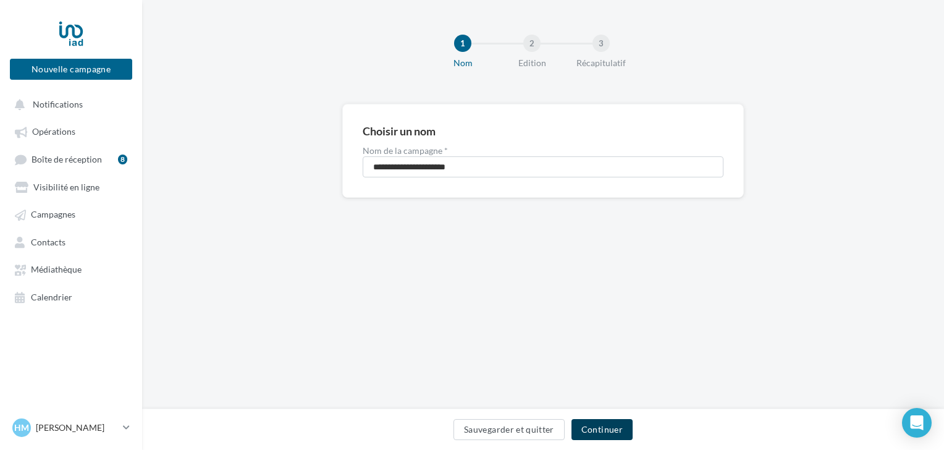
click at [593, 439] on button "Continuer" at bounding box center [602, 429] width 61 height 21
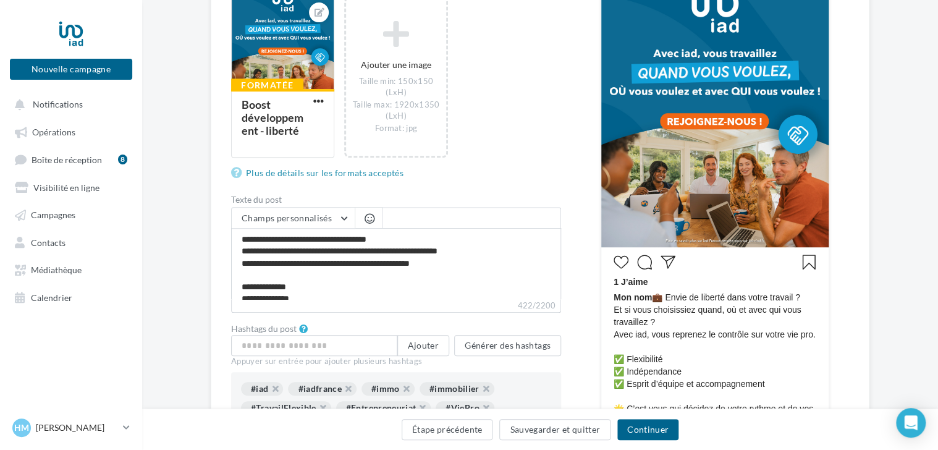
scroll to position [299, 0]
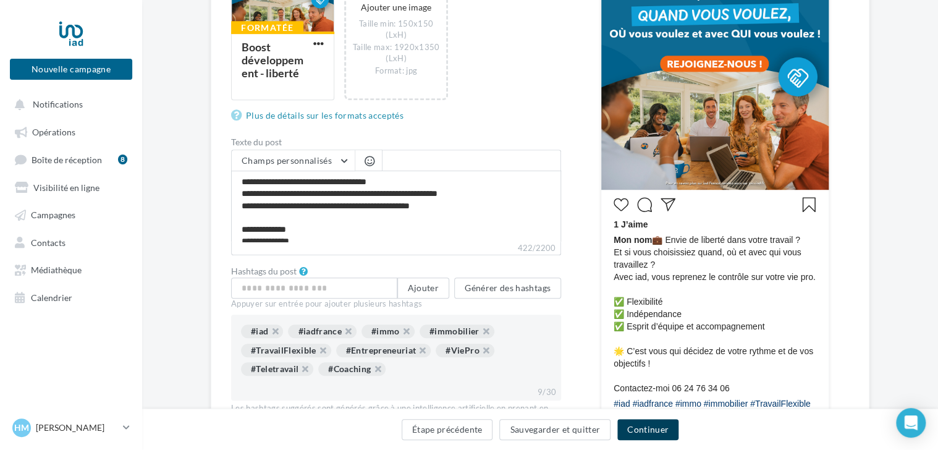
click at [653, 429] on button "Continuer" at bounding box center [647, 429] width 61 height 21
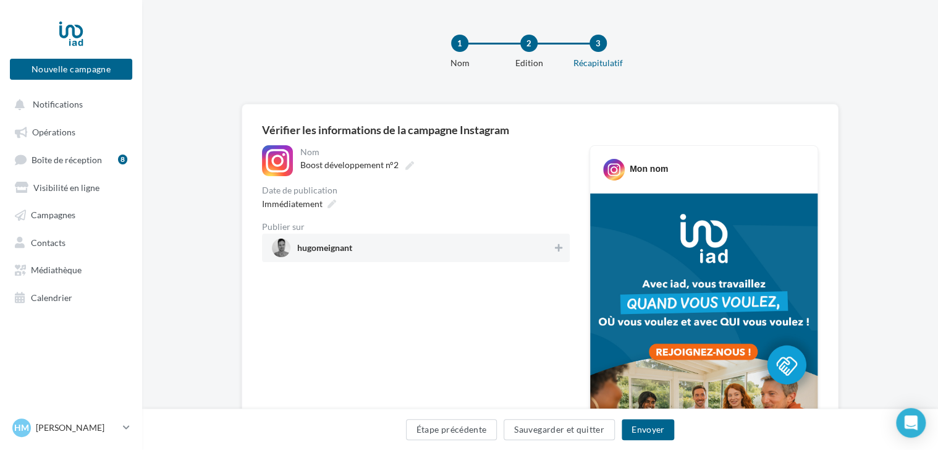
click at [317, 251] on span "hugomeignant" at bounding box center [324, 250] width 55 height 14
click at [331, 205] on icon at bounding box center [332, 204] width 9 height 9
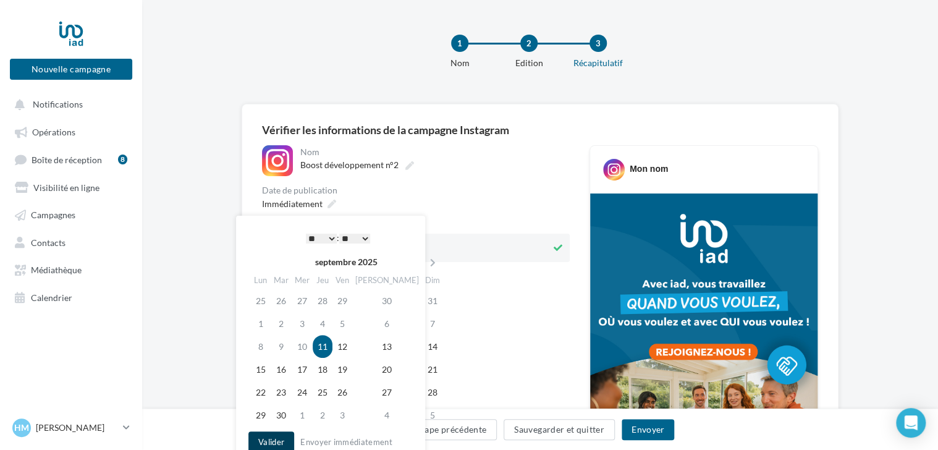
click at [274, 445] on button "Valider" at bounding box center [271, 441] width 46 height 21
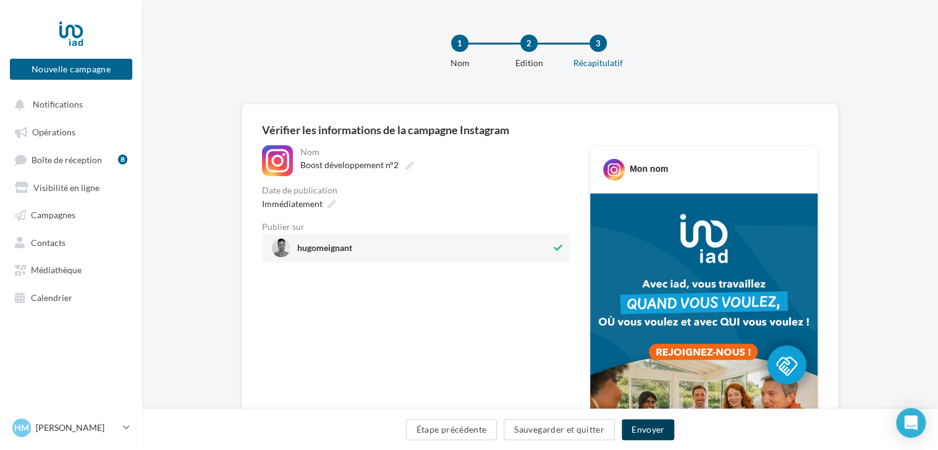
click at [654, 431] on button "Envoyer" at bounding box center [648, 429] width 53 height 21
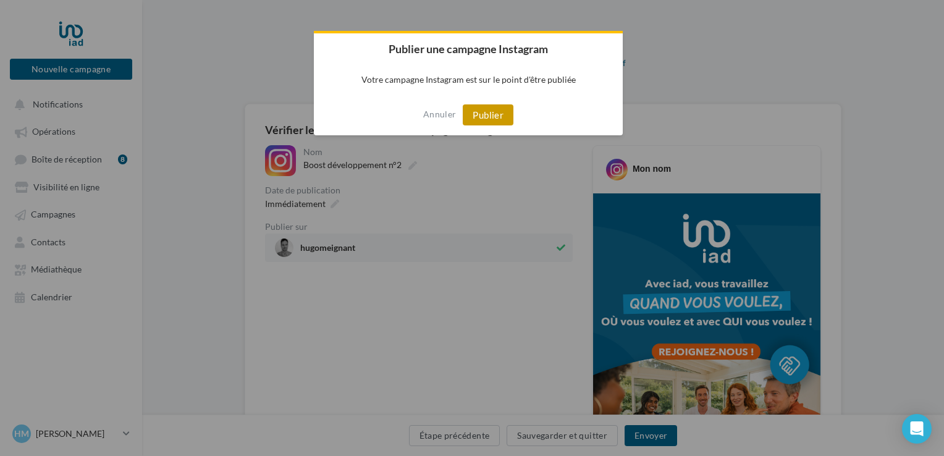
click at [481, 115] on button "Publier" at bounding box center [488, 114] width 51 height 21
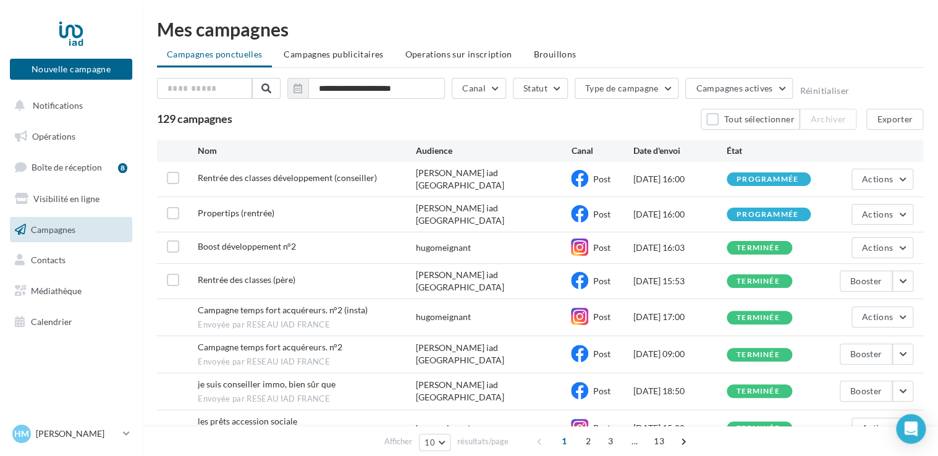
click at [58, 232] on span "Campagnes" at bounding box center [53, 229] width 44 height 11
click at [59, 138] on span "Opérations" at bounding box center [53, 136] width 43 height 11
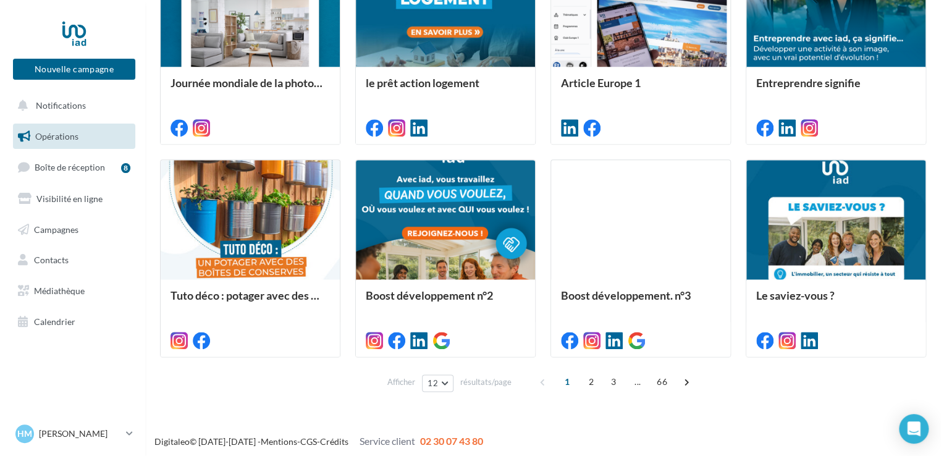
scroll to position [627, 0]
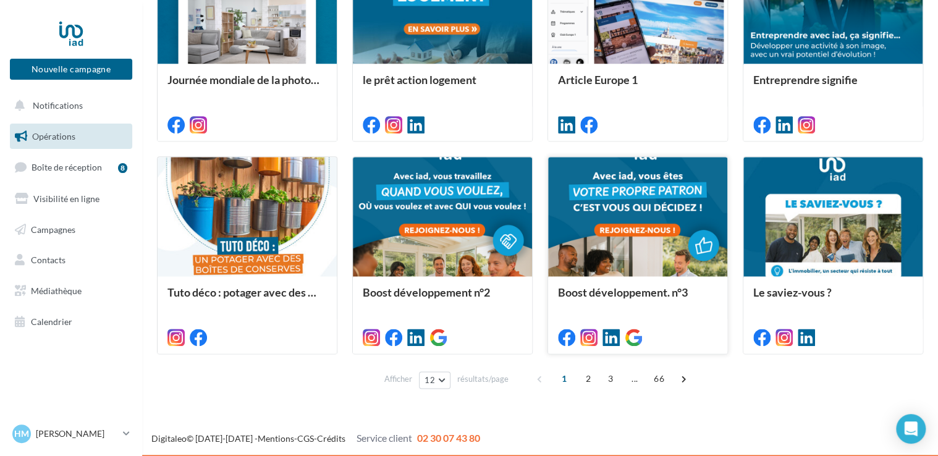
click at [645, 216] on div at bounding box center [637, 217] width 179 height 121
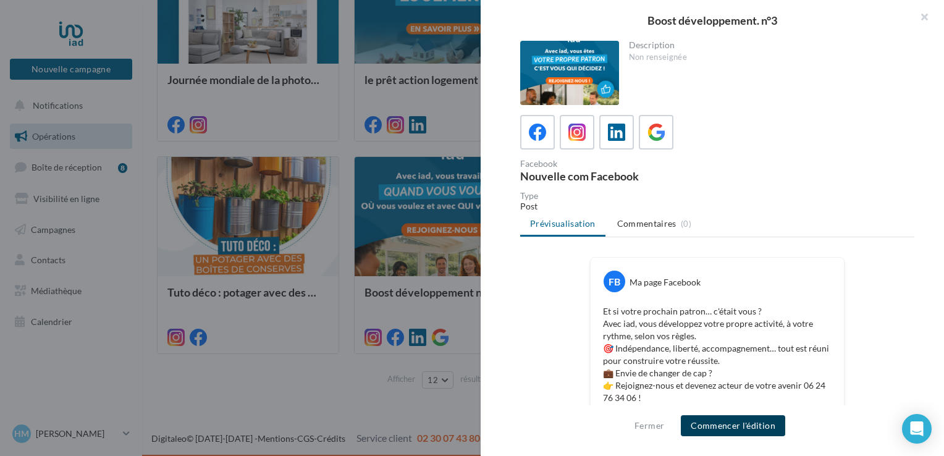
click at [722, 426] on button "Commencer l'édition" at bounding box center [733, 425] width 104 height 21
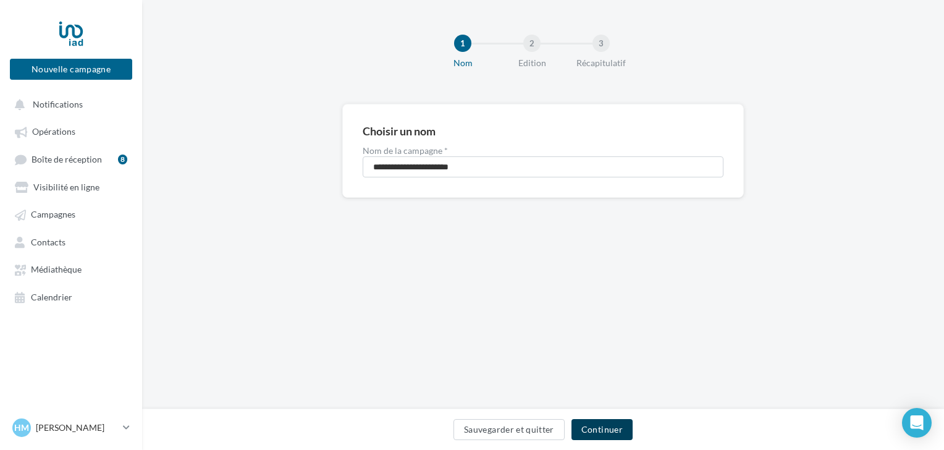
click at [612, 431] on button "Continuer" at bounding box center [602, 429] width 61 height 21
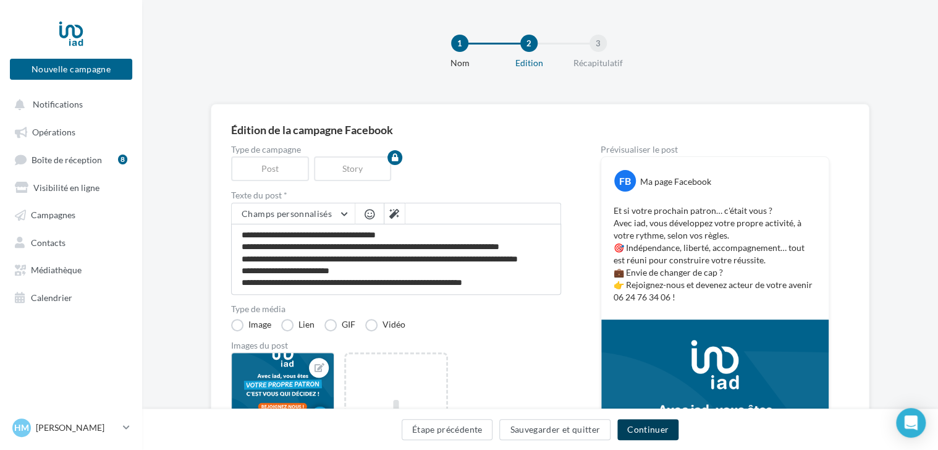
click at [635, 433] on button "Continuer" at bounding box center [647, 429] width 61 height 21
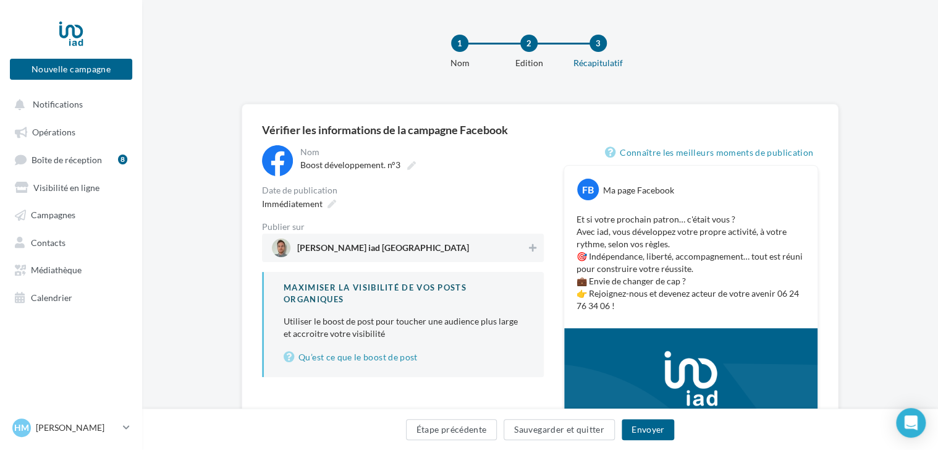
click at [294, 161] on div "**********" at bounding box center [403, 160] width 282 height 31
click at [284, 159] on div at bounding box center [277, 160] width 31 height 31
click at [468, 430] on button "Étape précédente" at bounding box center [451, 429] width 91 height 21
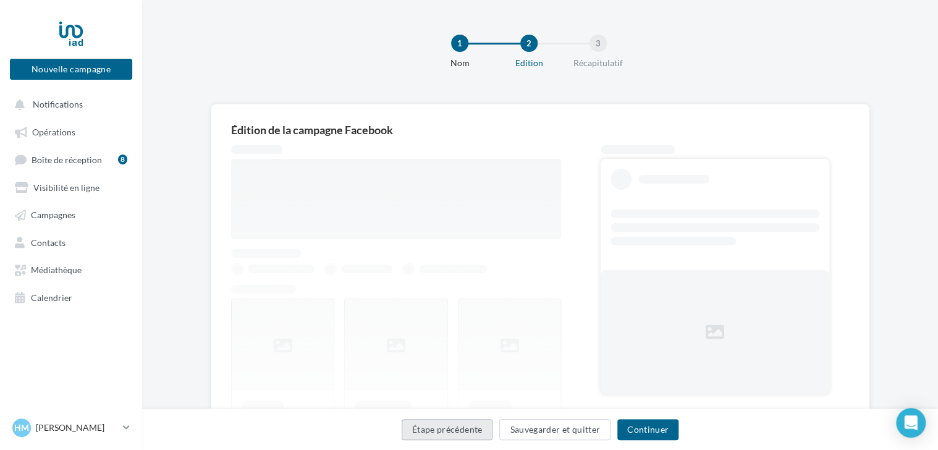
click at [468, 430] on button "Étape précédente" at bounding box center [447, 429] width 91 height 21
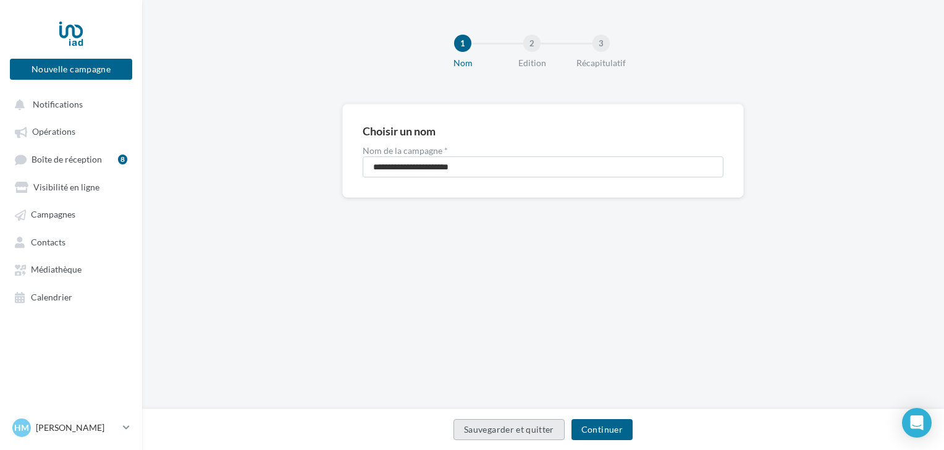
click at [468, 430] on button "Sauvegarder et quitter" at bounding box center [509, 429] width 111 height 21
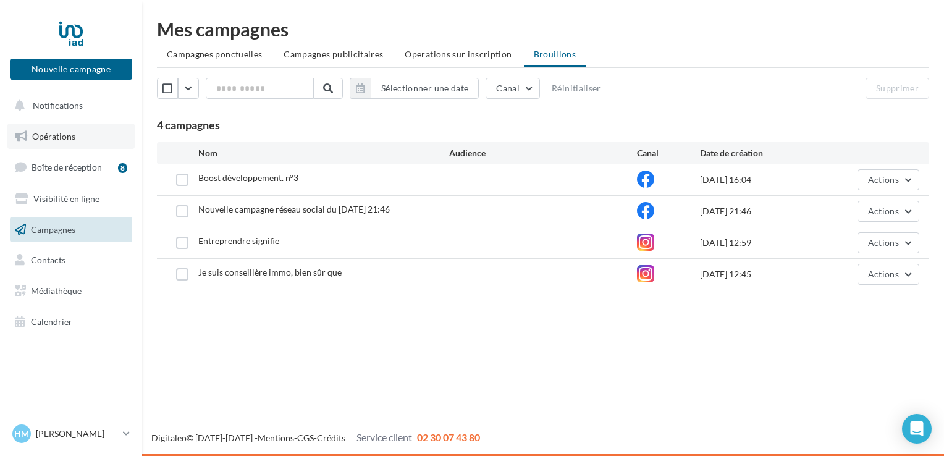
click at [54, 134] on span "Opérations" at bounding box center [53, 136] width 43 height 11
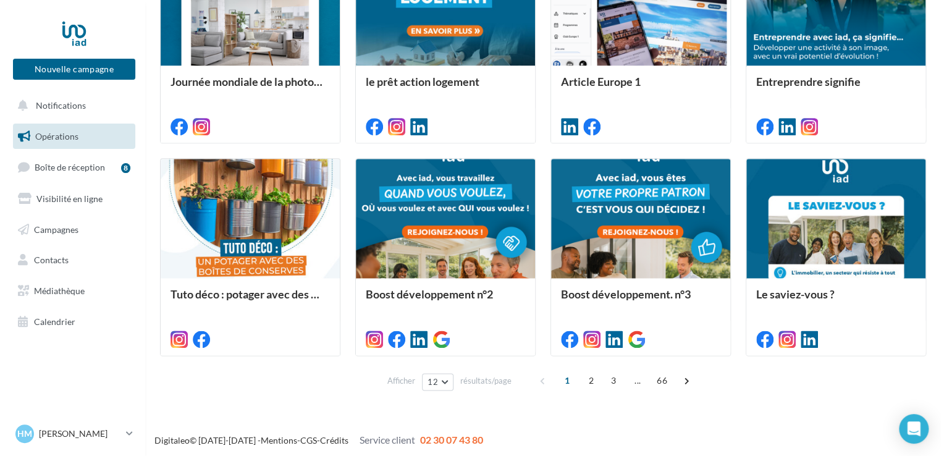
scroll to position [627, 0]
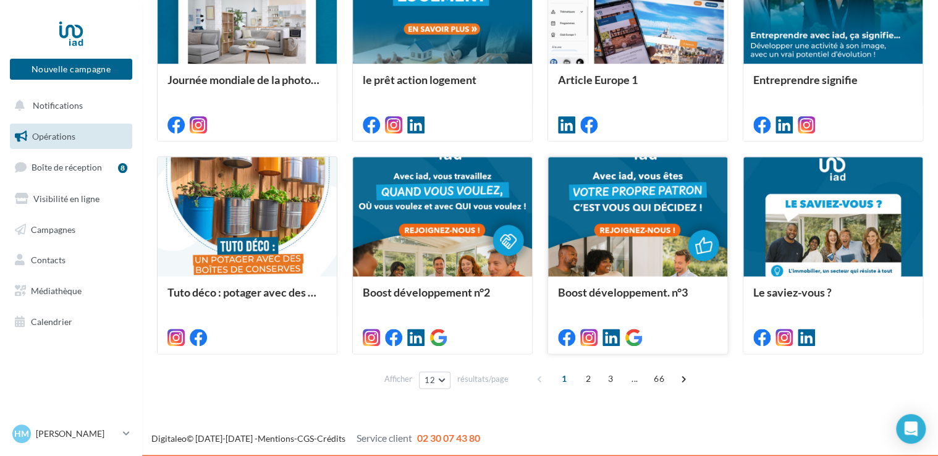
click at [614, 226] on div at bounding box center [637, 217] width 179 height 121
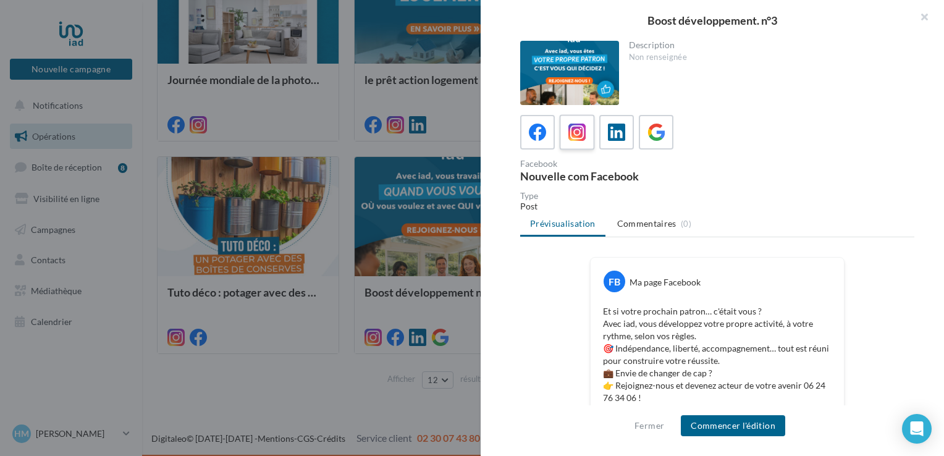
click at [574, 130] on icon at bounding box center [578, 133] width 18 height 18
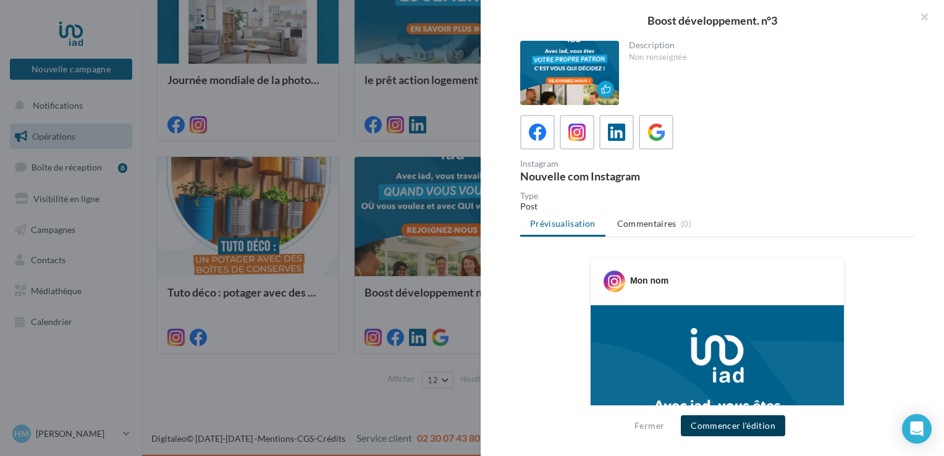
click at [729, 426] on button "Commencer l'édition" at bounding box center [733, 425] width 104 height 21
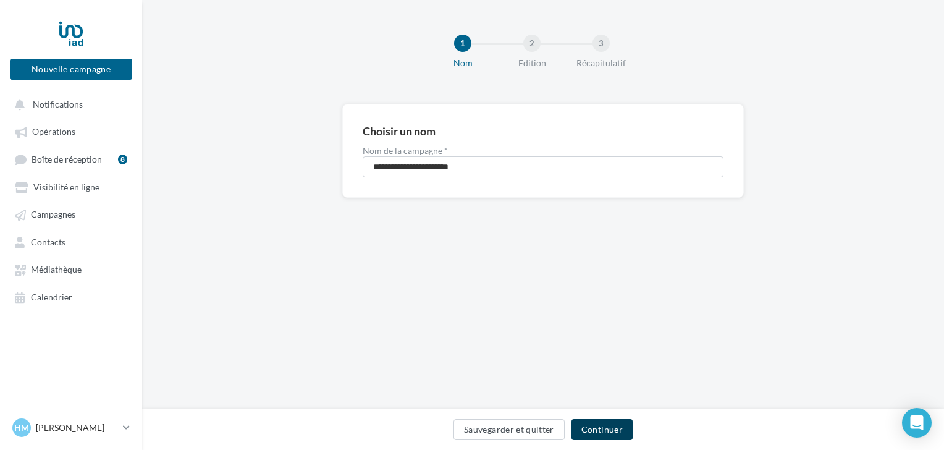
click at [609, 433] on button "Continuer" at bounding box center [602, 429] width 61 height 21
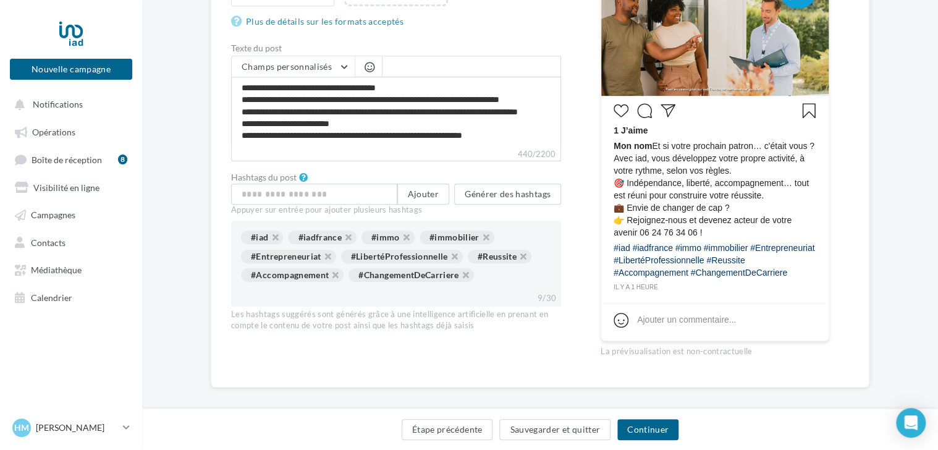
scroll to position [394, 0]
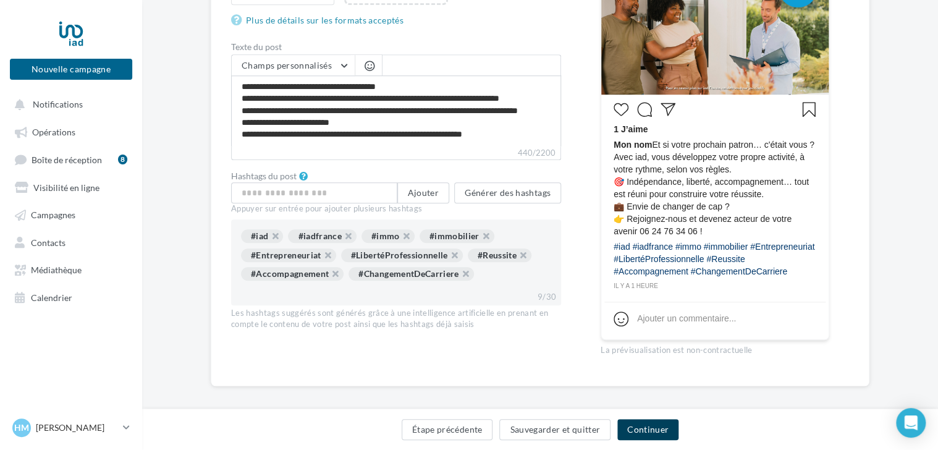
click at [642, 429] on button "Continuer" at bounding box center [647, 429] width 61 height 21
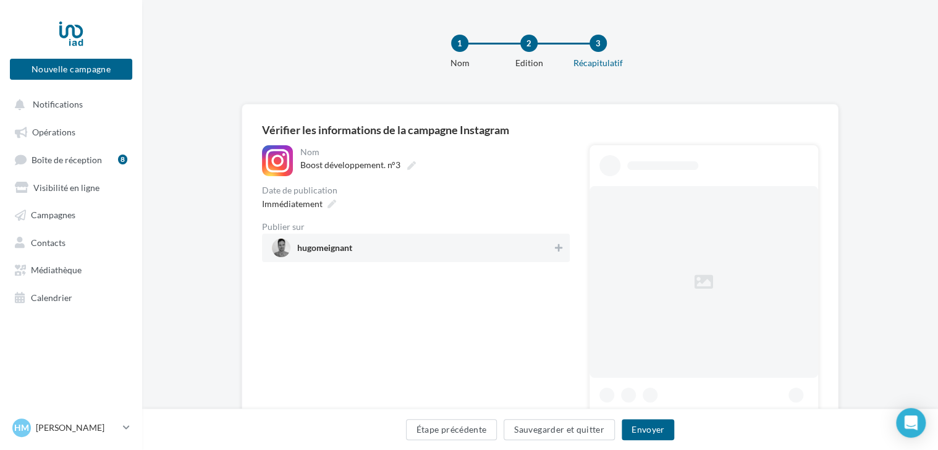
click at [331, 43] on div "1 Nom 2 Edition 3 Récapitulatif" at bounding box center [560, 57] width 796 height 74
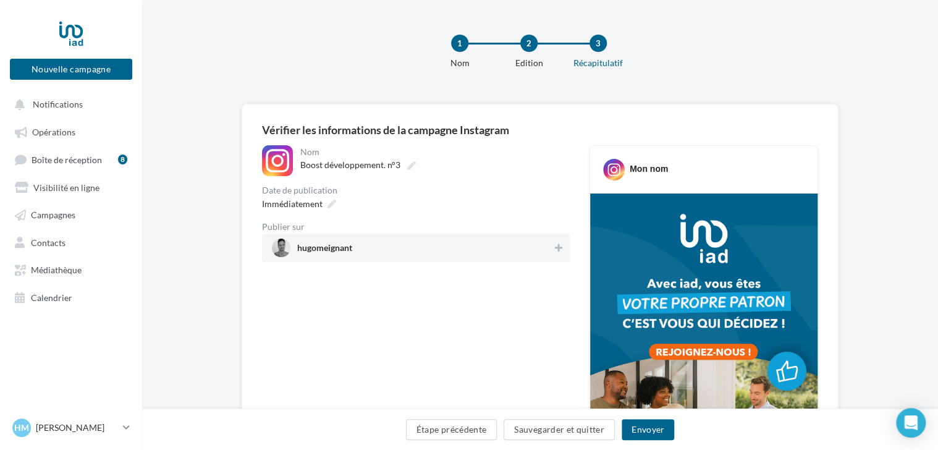
click at [336, 239] on span "hugomeignant" at bounding box center [412, 248] width 281 height 19
click at [328, 206] on icon at bounding box center [332, 204] width 9 height 9
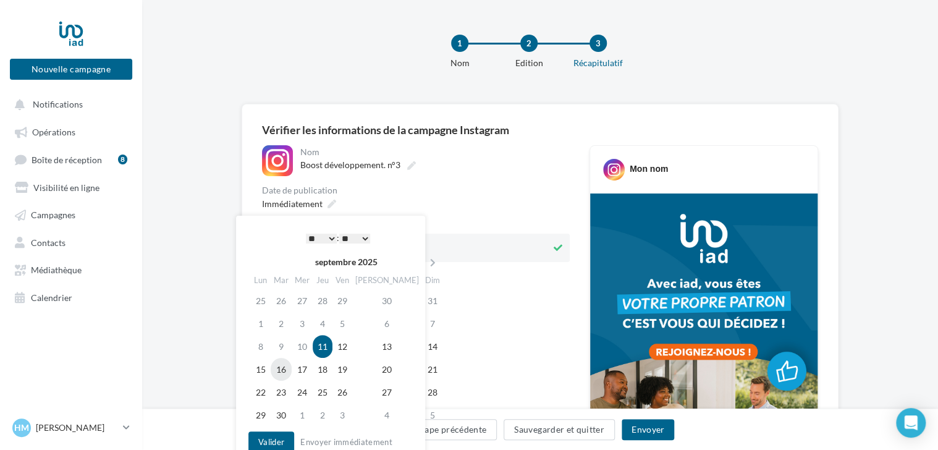
click at [285, 371] on td "16" at bounding box center [281, 369] width 21 height 23
click at [277, 440] on button "Valider" at bounding box center [271, 441] width 46 height 21
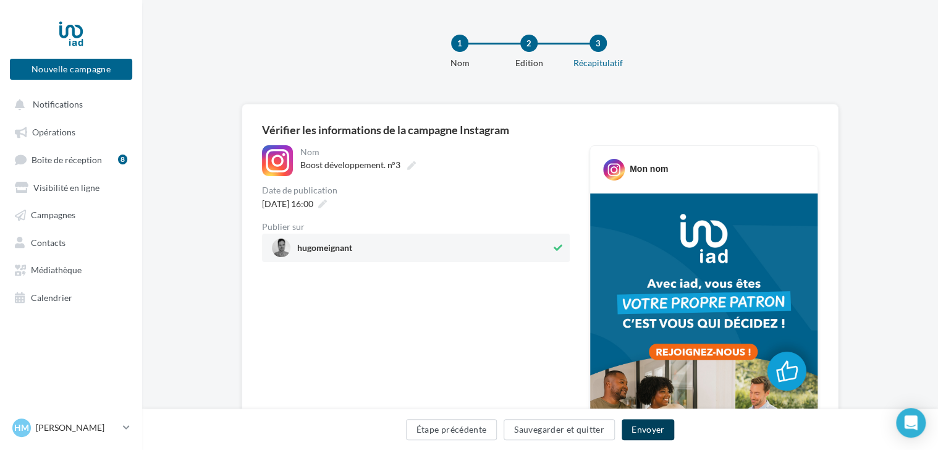
click at [647, 429] on button "Envoyer" at bounding box center [648, 429] width 53 height 21
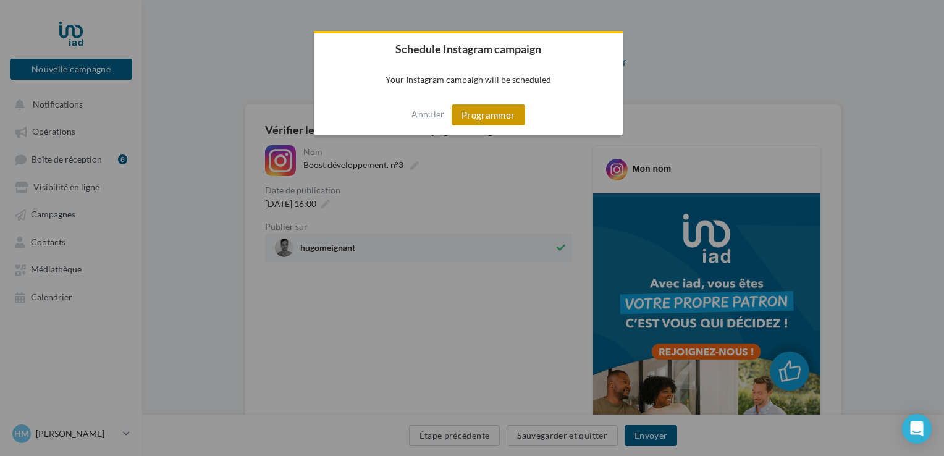
click at [470, 117] on button "Programmer" at bounding box center [489, 114] width 74 height 21
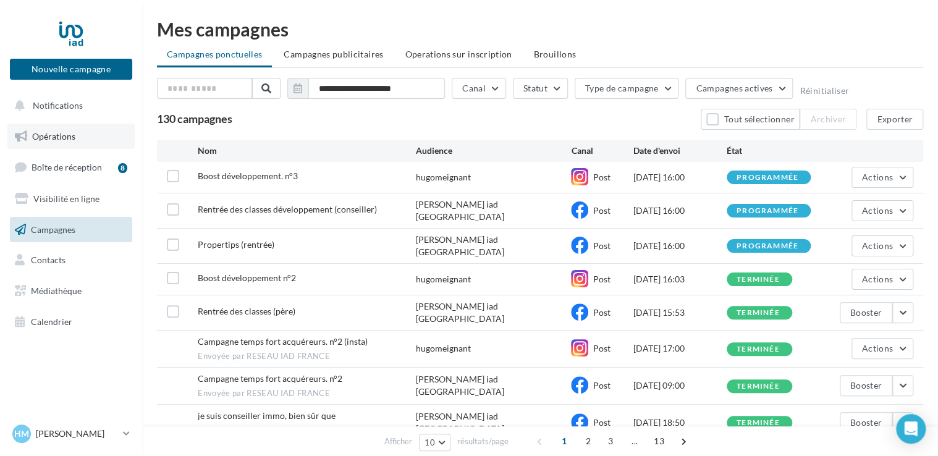
click at [38, 138] on span "Opérations" at bounding box center [53, 136] width 43 height 11
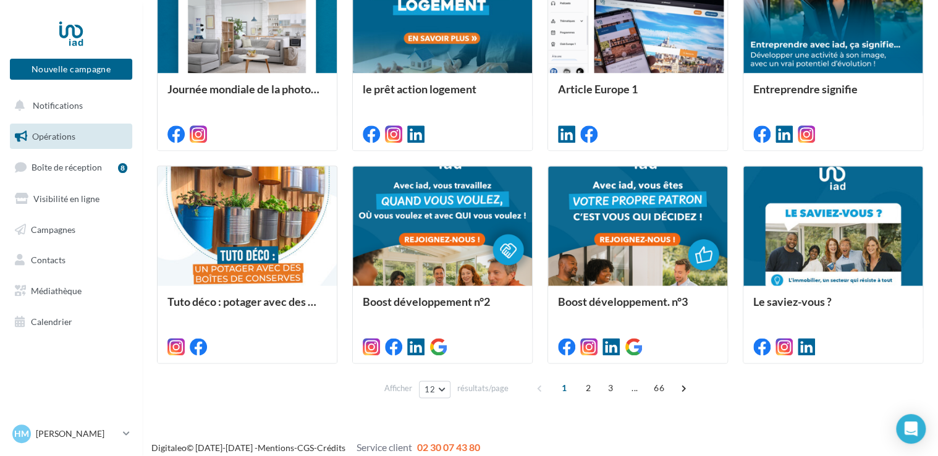
scroll to position [627, 0]
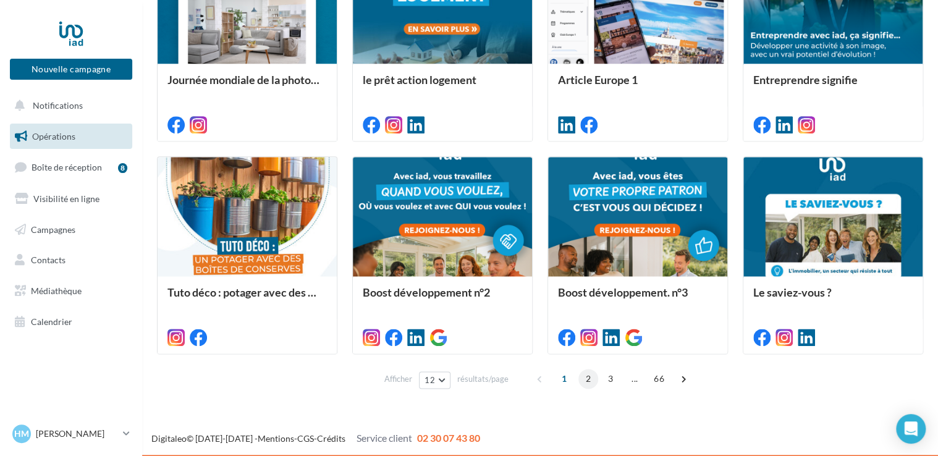
click at [585, 381] on span "2" at bounding box center [588, 379] width 20 height 20
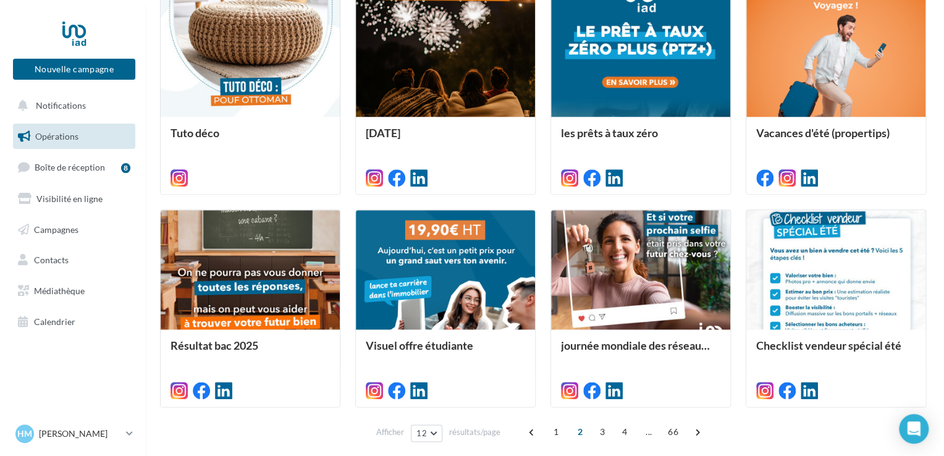
scroll to position [576, 0]
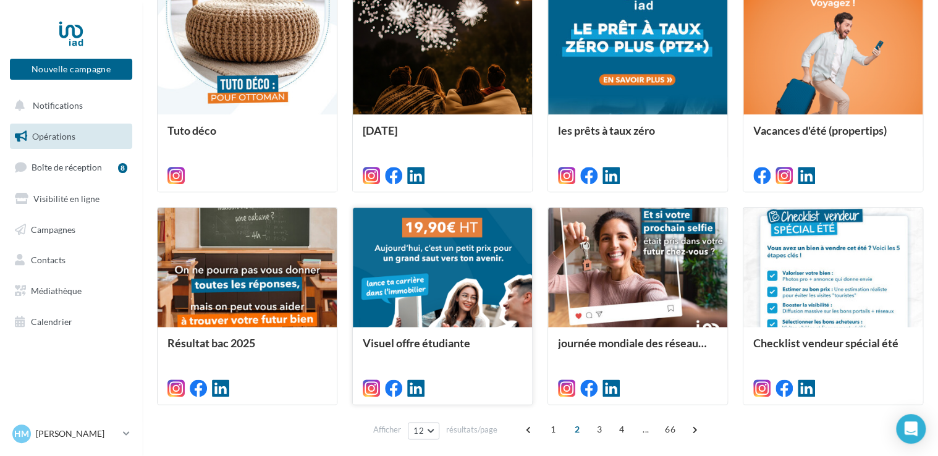
click at [424, 242] on div at bounding box center [442, 268] width 179 height 121
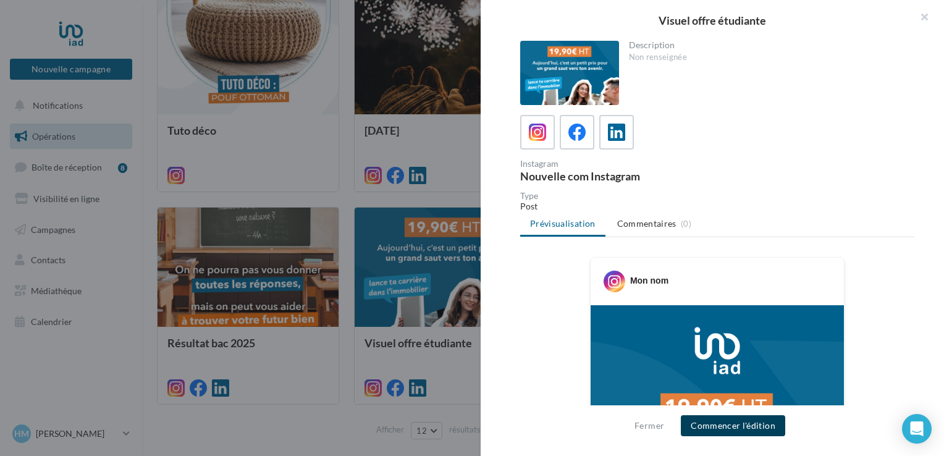
click at [748, 423] on button "Commencer l'édition" at bounding box center [733, 425] width 104 height 21
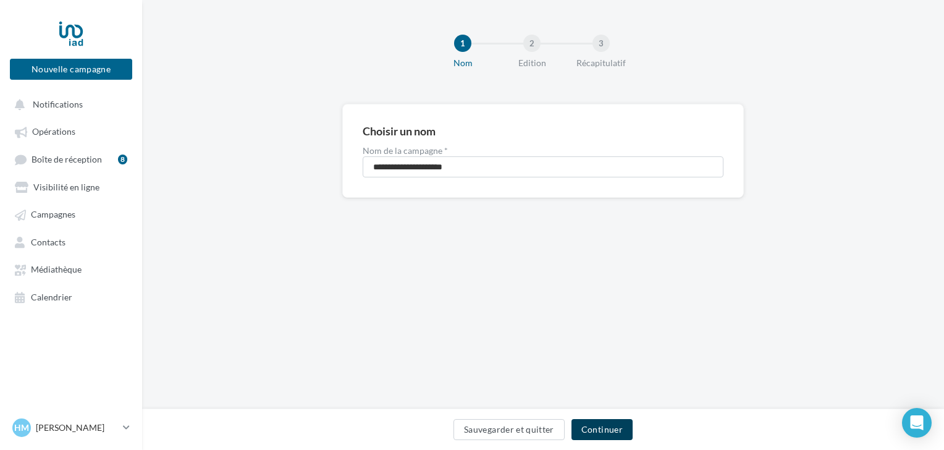
click at [612, 431] on button "Continuer" at bounding box center [602, 429] width 61 height 21
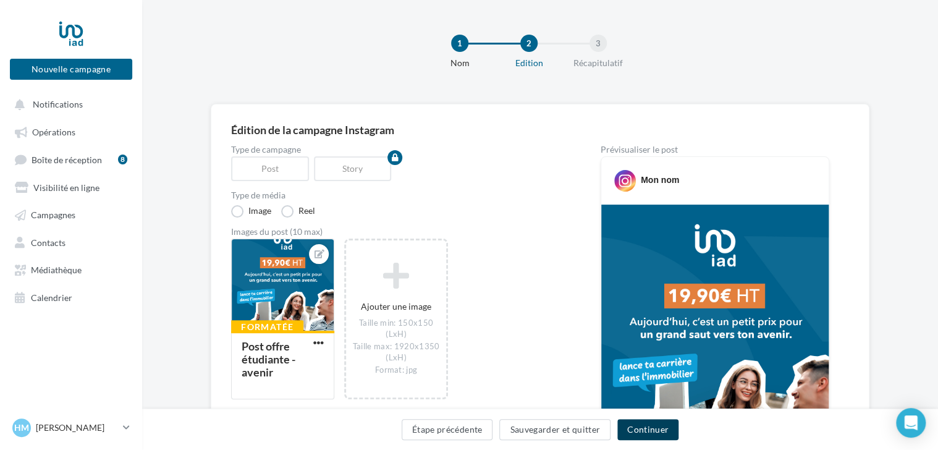
click at [645, 430] on button "Continuer" at bounding box center [647, 429] width 61 height 21
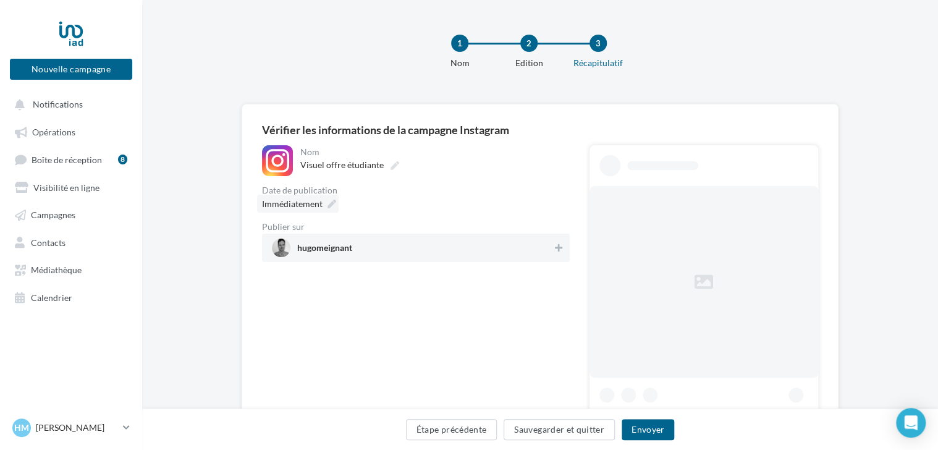
click at [325, 208] on div "Immédiatement" at bounding box center [298, 204] width 82 height 18
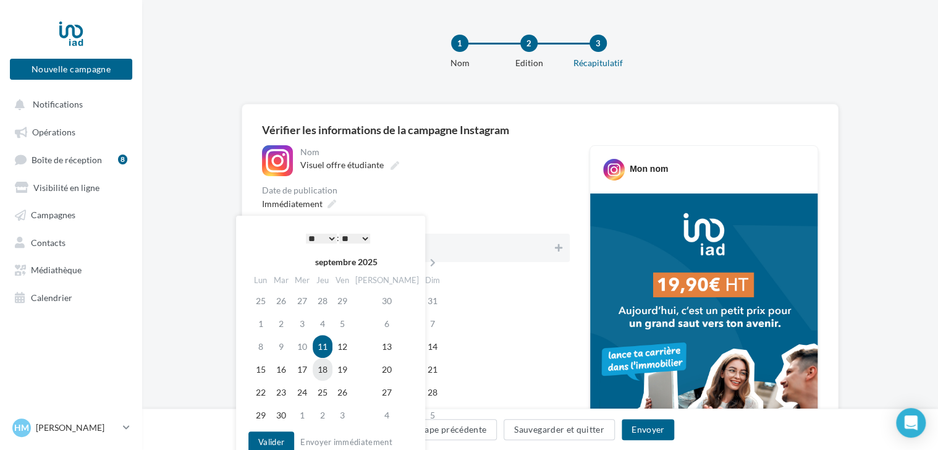
click at [332, 373] on td "18" at bounding box center [323, 369] width 20 height 23
click at [267, 436] on button "Valider" at bounding box center [271, 441] width 46 height 21
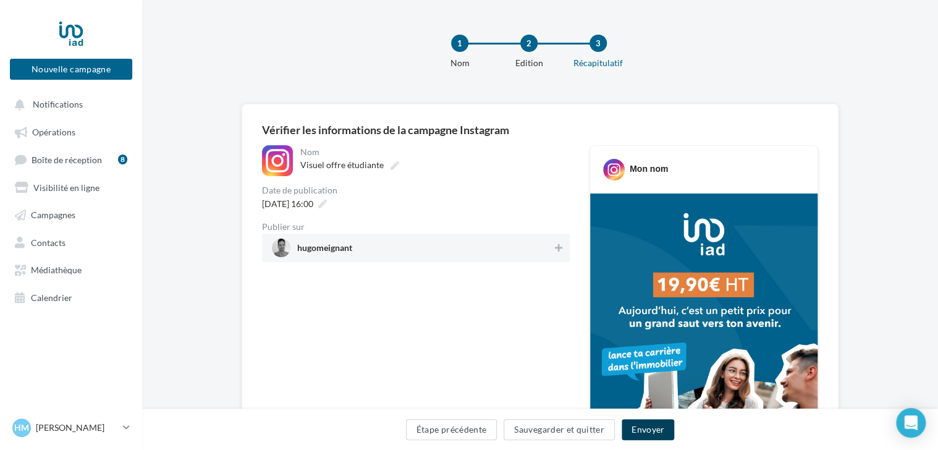
click at [638, 429] on button "Envoyer" at bounding box center [648, 429] width 53 height 21
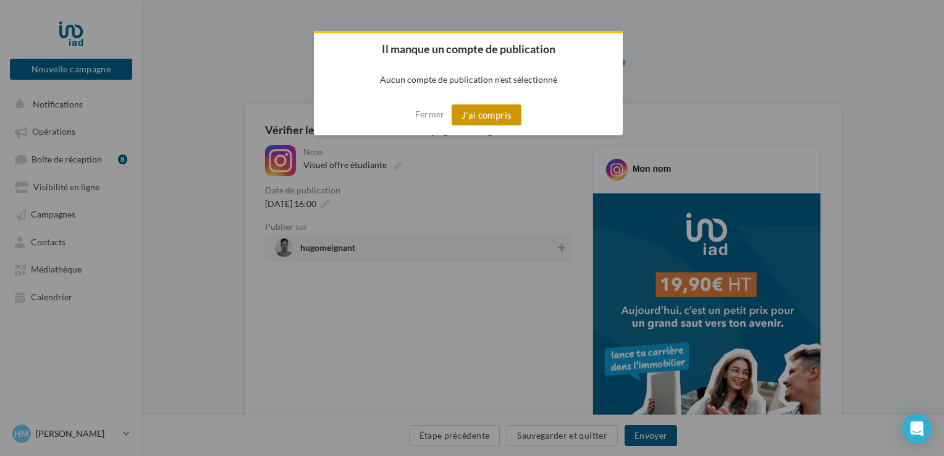
click at [490, 125] on button "J'ai compris" at bounding box center [487, 114] width 70 height 21
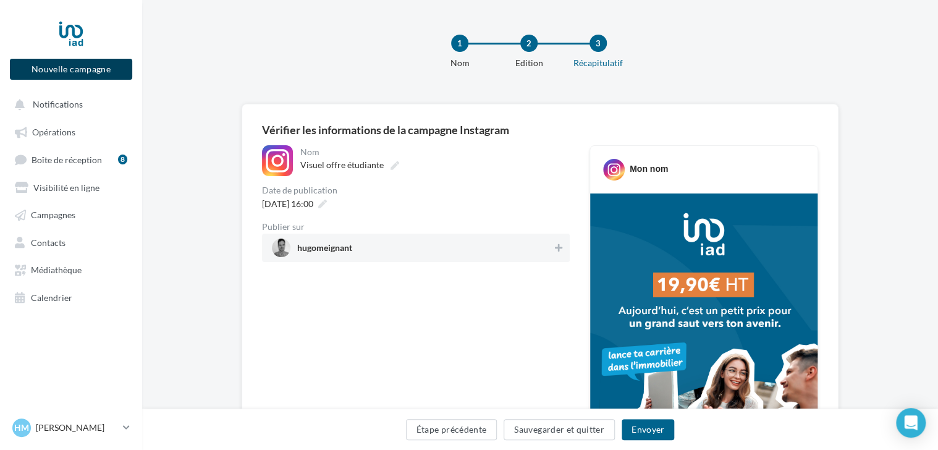
click at [64, 61] on button "Nouvelle campagne" at bounding box center [71, 69] width 122 height 21
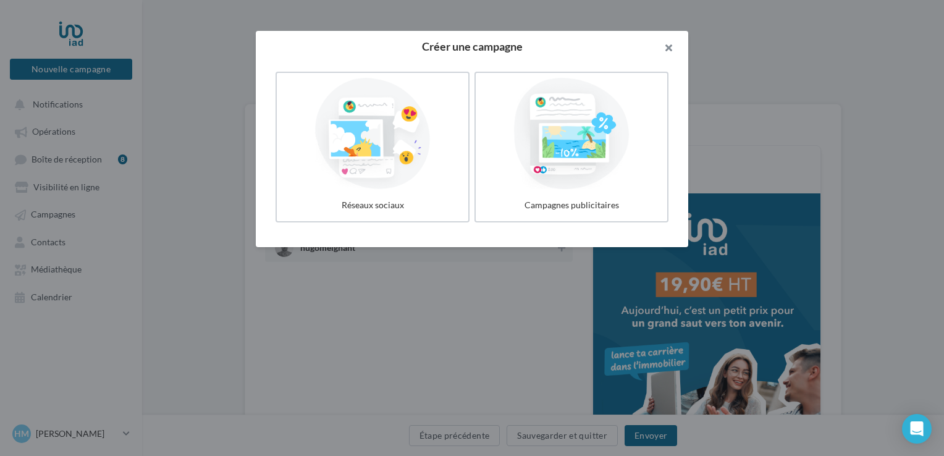
click at [667, 51] on button "button" at bounding box center [663, 49] width 49 height 37
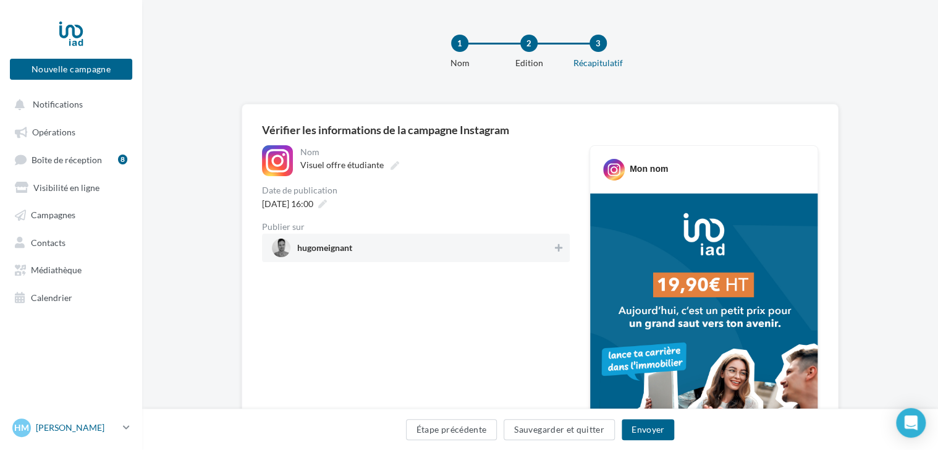
click at [79, 427] on div "HM [PERSON_NAME] [PERSON_NAME][EMAIL_ADDRESS][DOMAIN_NAME]" at bounding box center [65, 427] width 106 height 19
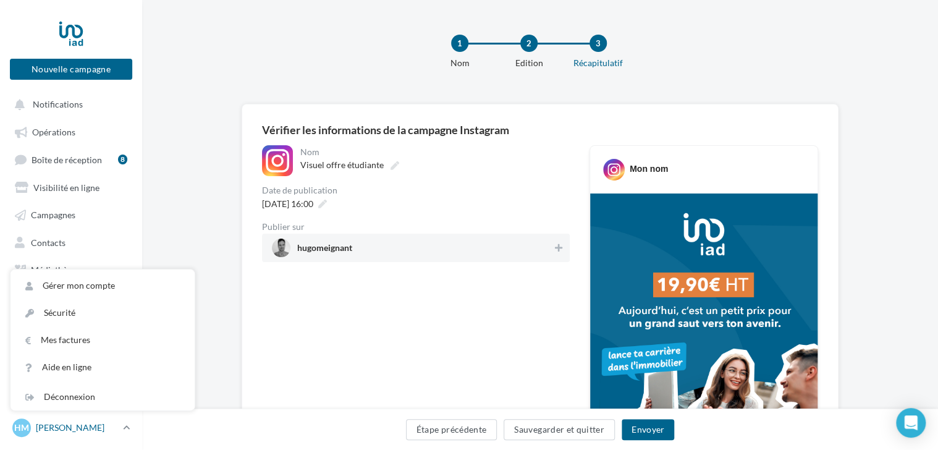
click at [58, 434] on p "[PERSON_NAME]" at bounding box center [77, 427] width 82 height 12
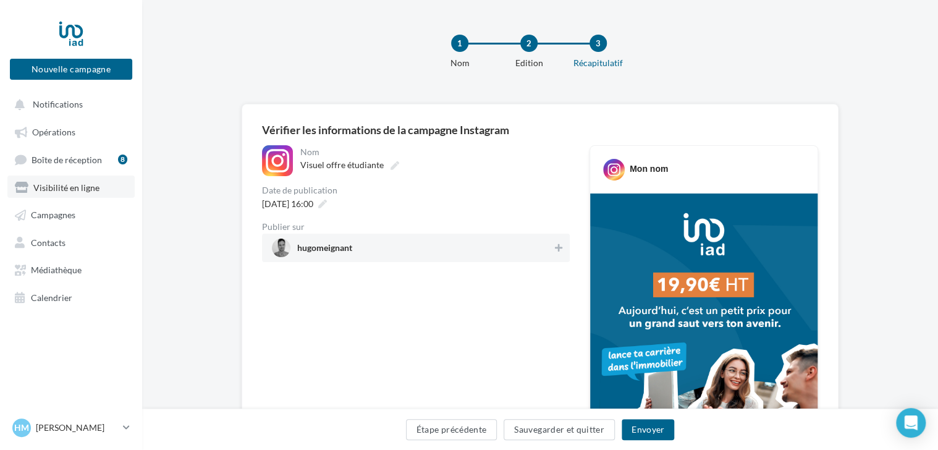
click at [70, 189] on span "Visibilité en ligne" at bounding box center [66, 187] width 66 height 11
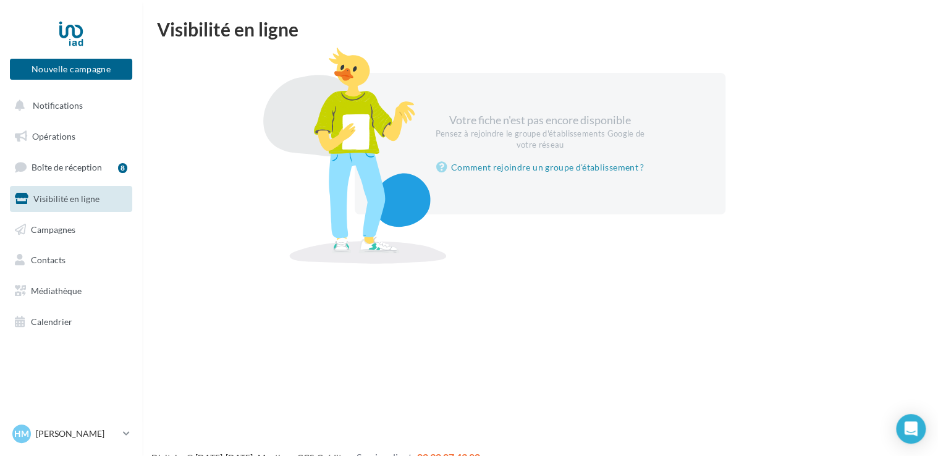
click at [64, 209] on link "Visibilité en ligne" at bounding box center [70, 199] width 127 height 26
click at [46, 263] on span "Contacts" at bounding box center [48, 260] width 35 height 11
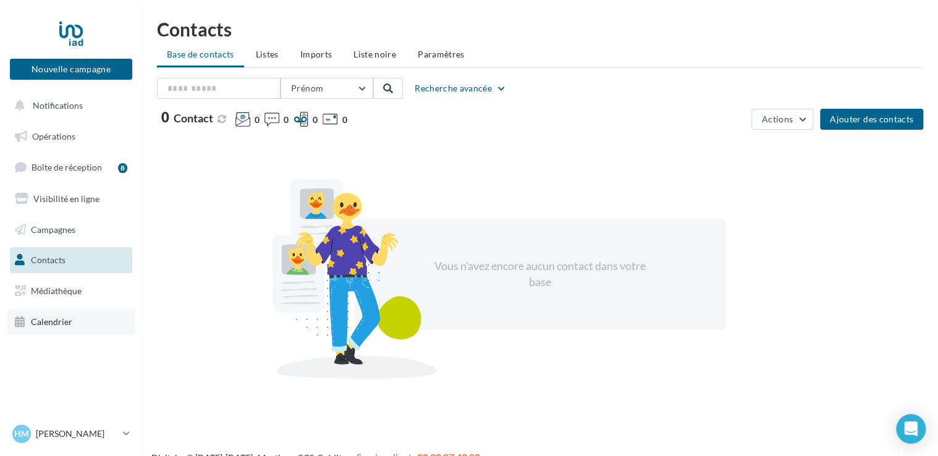
click at [64, 321] on span "Calendrier" at bounding box center [51, 321] width 41 height 11
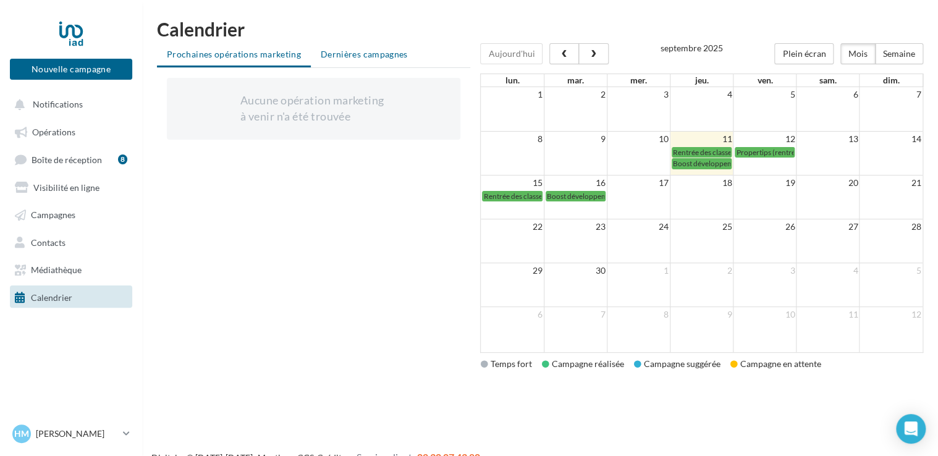
click at [348, 49] on span "Dernières campagnes" at bounding box center [364, 54] width 87 height 11
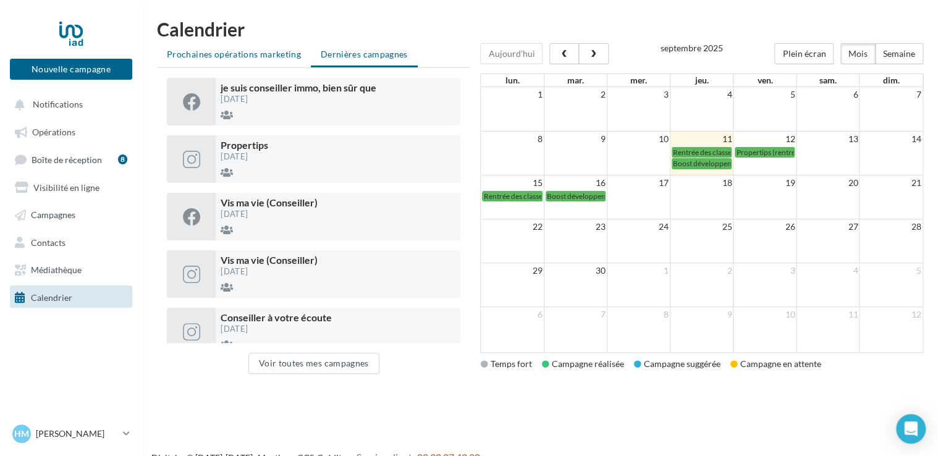
click at [237, 56] on span "Prochaines opérations marketing" at bounding box center [234, 54] width 134 height 11
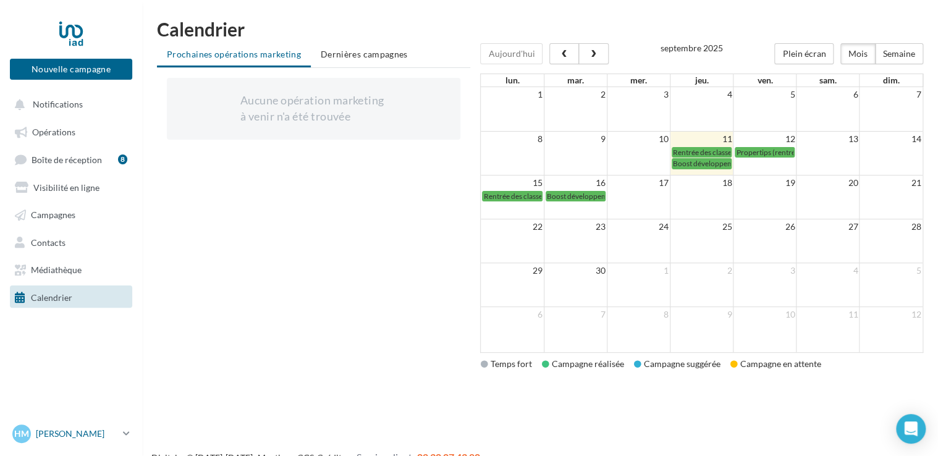
click at [66, 432] on p "[PERSON_NAME]" at bounding box center [77, 434] width 82 height 12
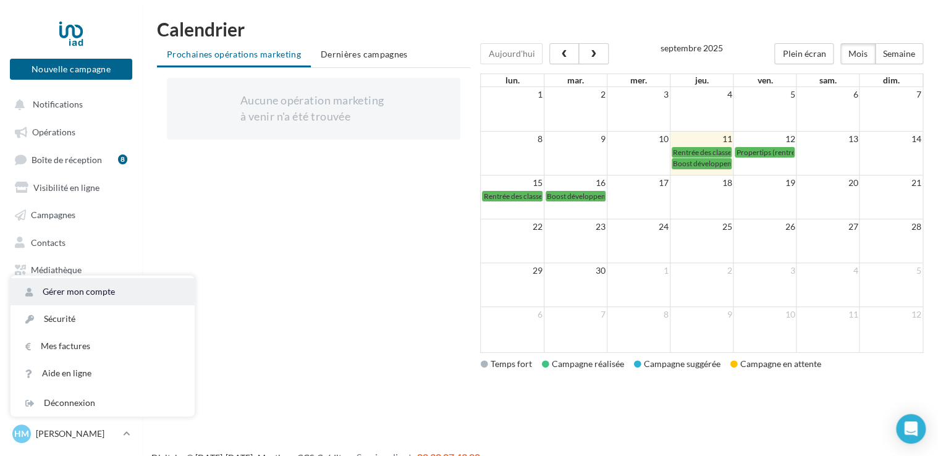
click at [62, 295] on link "Gérer mon compte" at bounding box center [103, 291] width 184 height 27
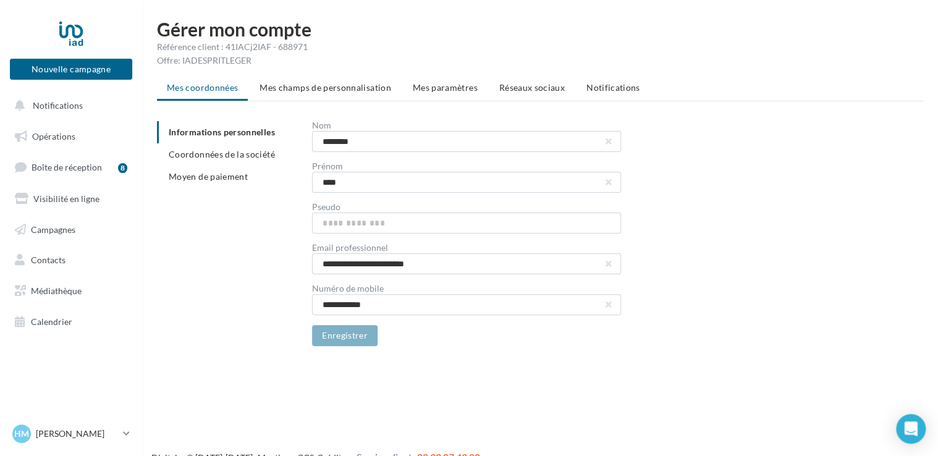
click at [222, 48] on div "Référence client : 41IACj2IAF - 688971" at bounding box center [540, 47] width 766 height 12
click at [438, 86] on span "Mes paramètres" at bounding box center [445, 87] width 65 height 11
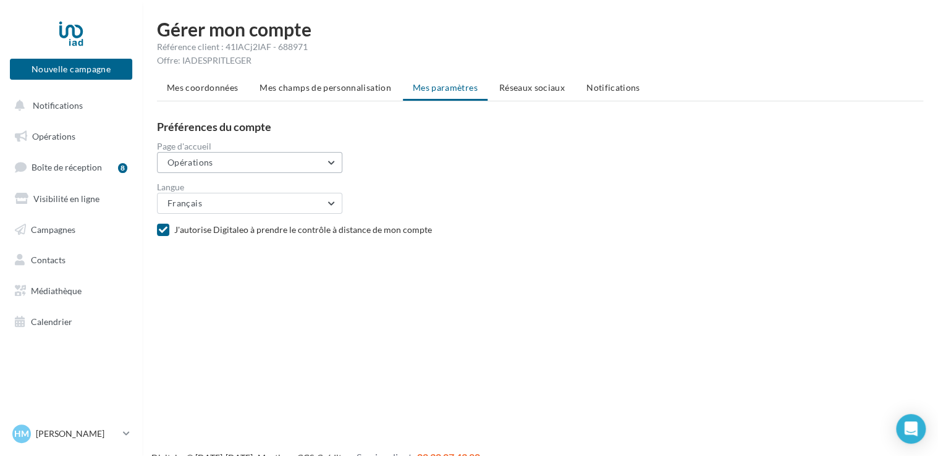
click at [208, 156] on button "Opérations" at bounding box center [249, 162] width 185 height 21
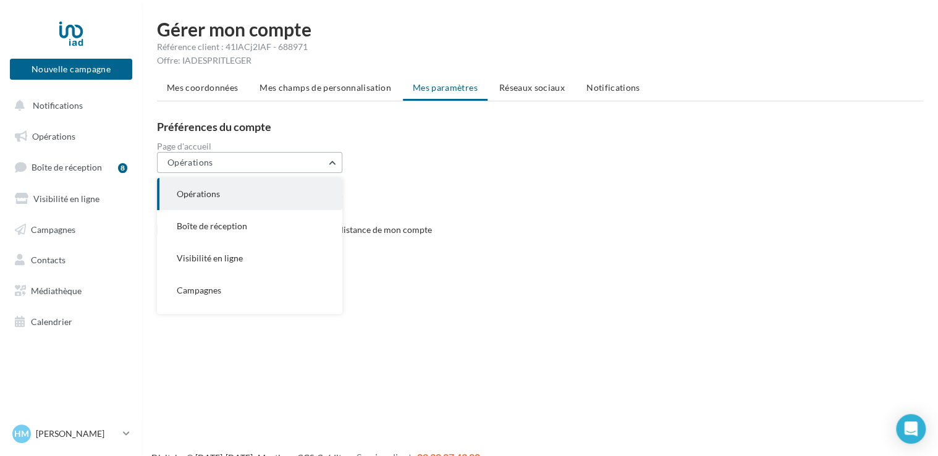
click at [208, 156] on button "Opérations" at bounding box center [249, 162] width 185 height 21
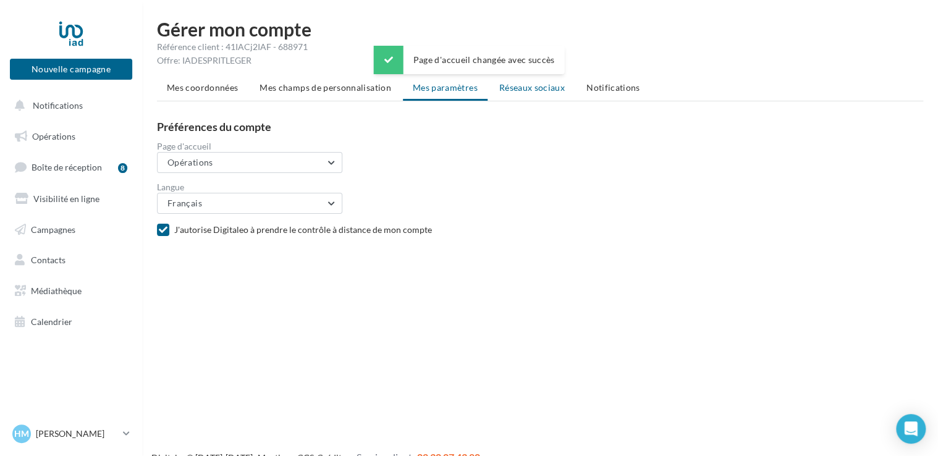
click at [528, 85] on span "Réseaux sociaux" at bounding box center [532, 87] width 66 height 11
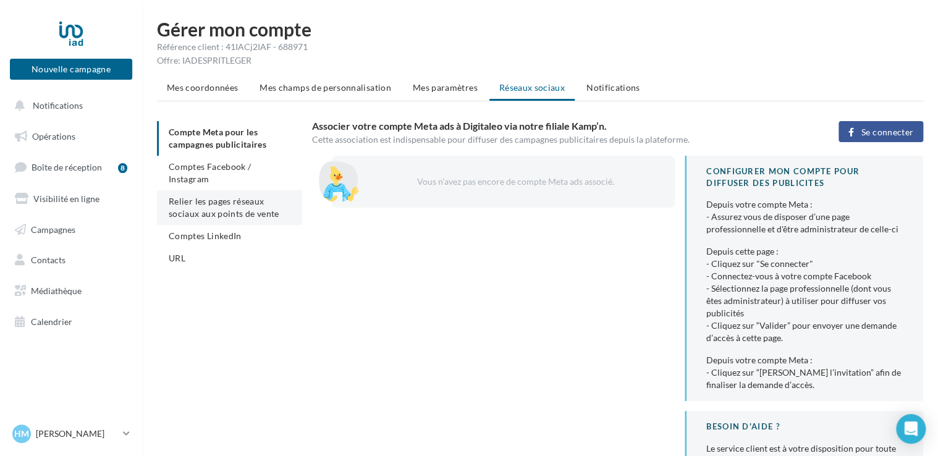
click at [222, 196] on span "Relier les pages réseaux sociaux aux points de vente" at bounding box center [224, 207] width 110 height 23
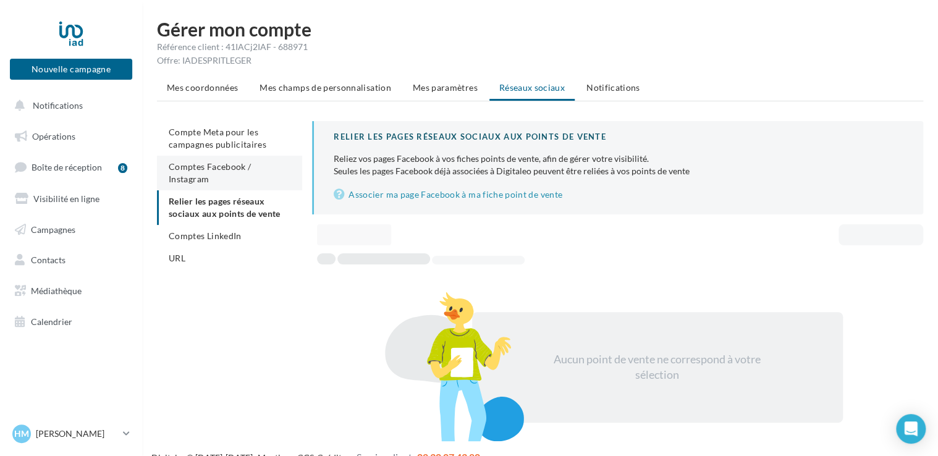
click at [234, 166] on span "Comptes Facebook / Instagram" at bounding box center [210, 172] width 82 height 23
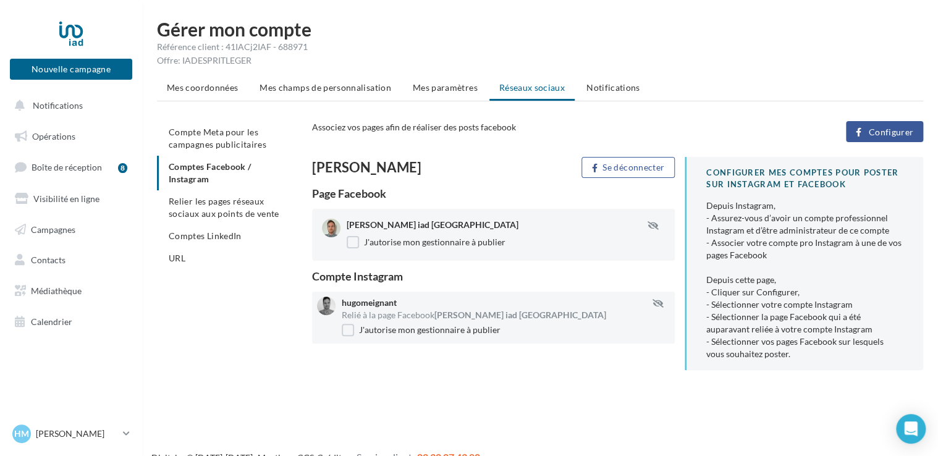
scroll to position [20, 0]
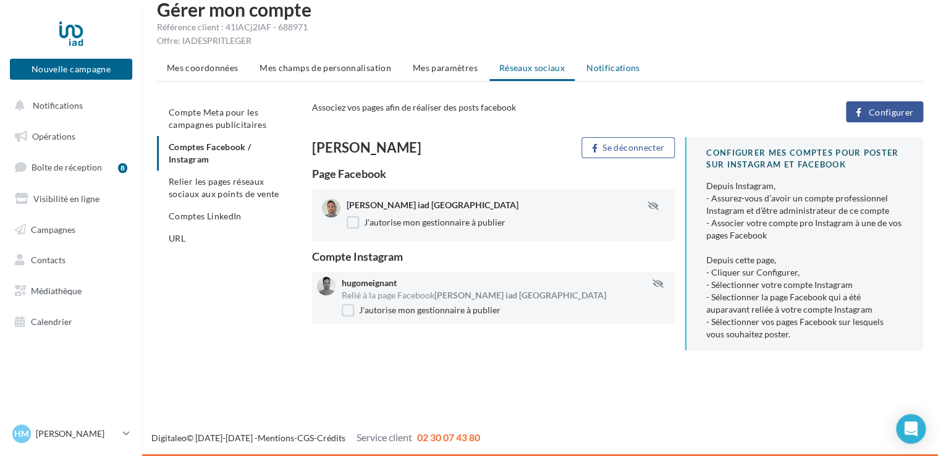
click at [604, 69] on span "Notifications" at bounding box center [613, 67] width 54 height 11
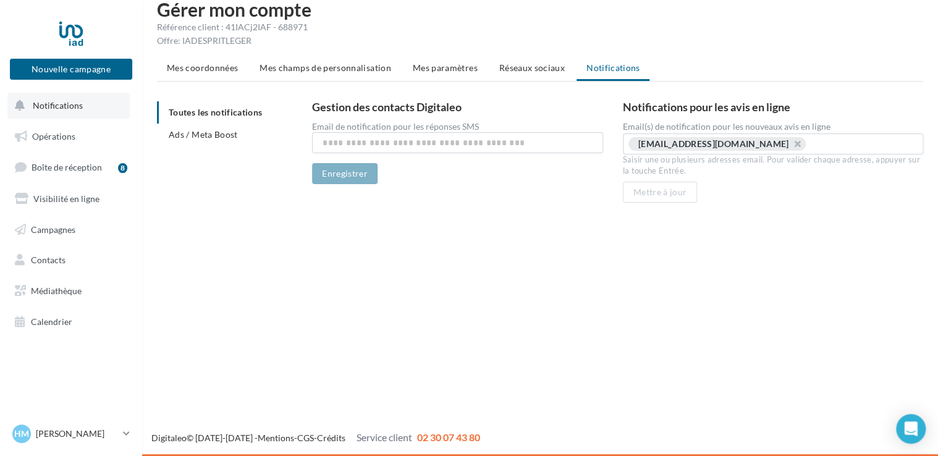
click at [50, 105] on span "Notifications" at bounding box center [58, 105] width 50 height 11
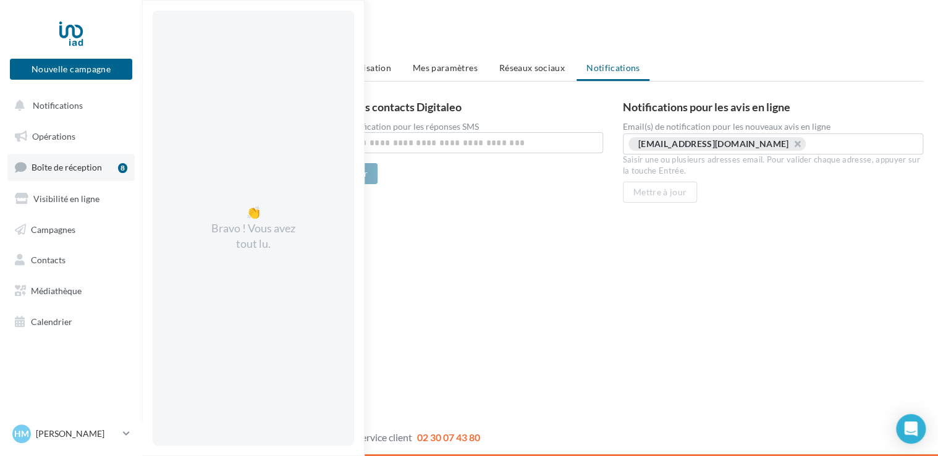
click at [90, 171] on span "Boîte de réception" at bounding box center [67, 167] width 70 height 11
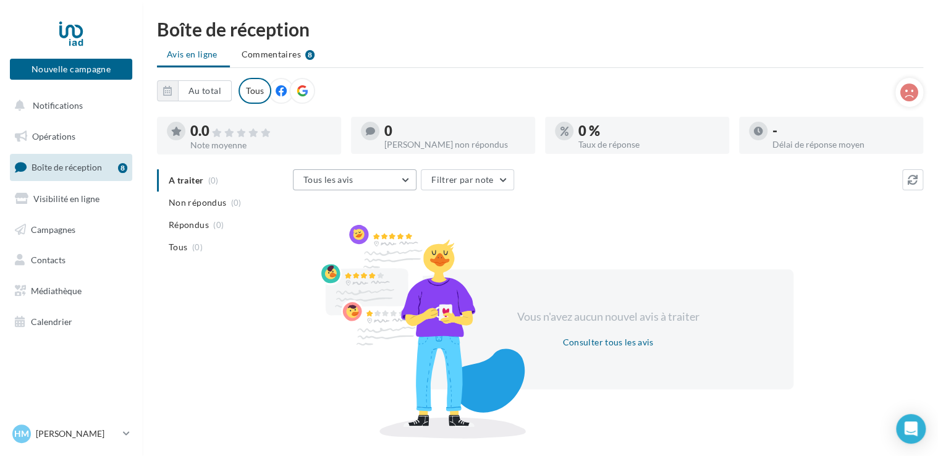
click at [378, 182] on button "Tous les avis" at bounding box center [355, 179] width 124 height 21
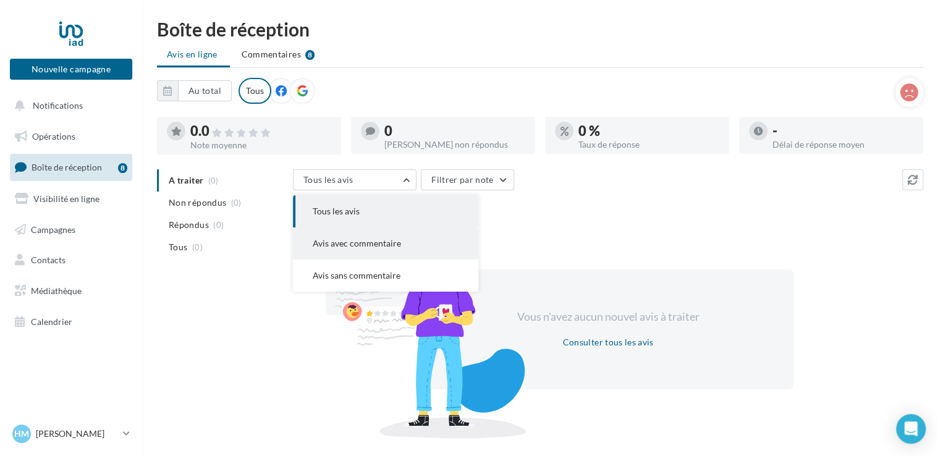
click at [383, 248] on span "Avis avec commentaire" at bounding box center [357, 243] width 88 height 11
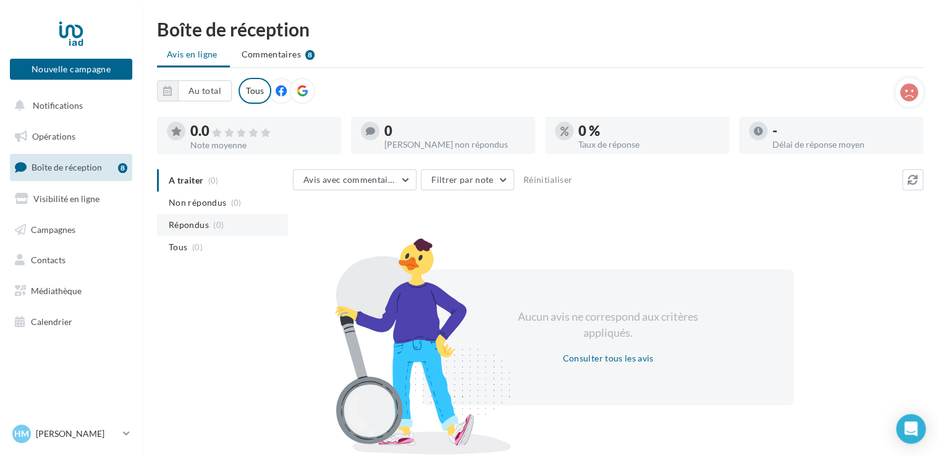
click at [183, 226] on span "Répondus" at bounding box center [189, 225] width 40 height 12
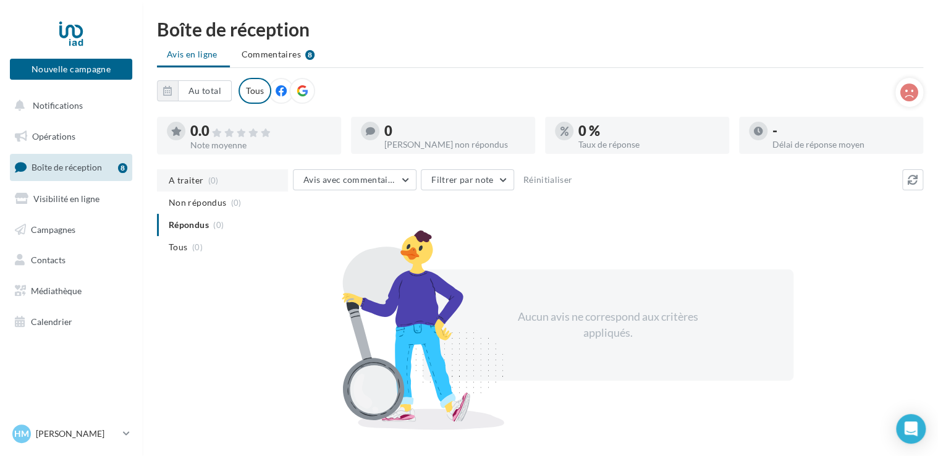
click at [193, 182] on span "A traiter" at bounding box center [186, 180] width 35 height 12
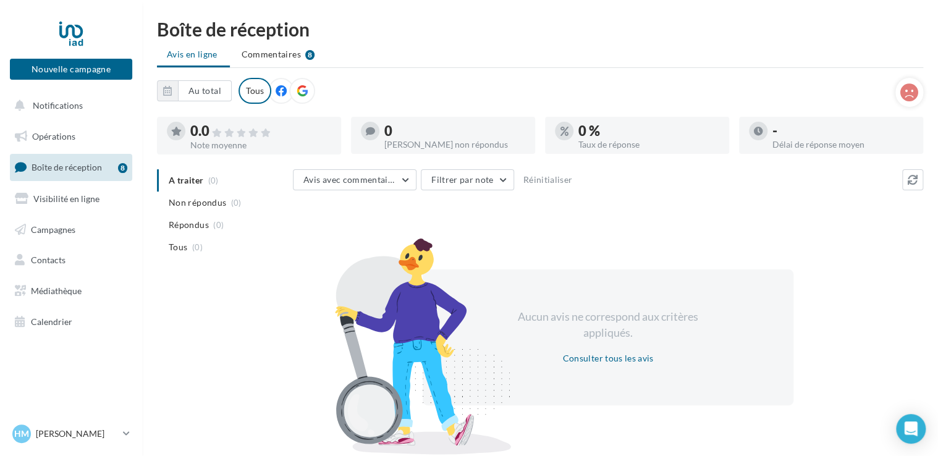
click at [303, 95] on icon at bounding box center [302, 90] width 11 height 11
click at [90, 101] on button "Notifications 1" at bounding box center [68, 106] width 122 height 26
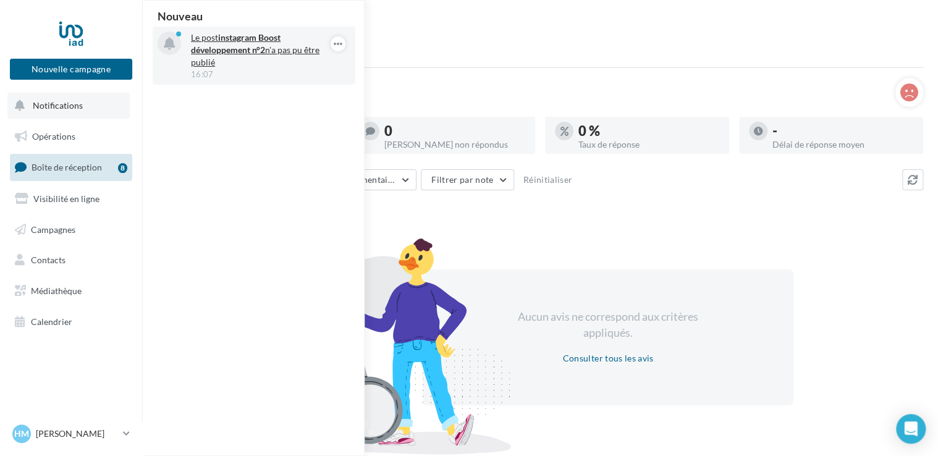
click at [222, 43] on strong "instagram" at bounding box center [237, 37] width 38 height 11
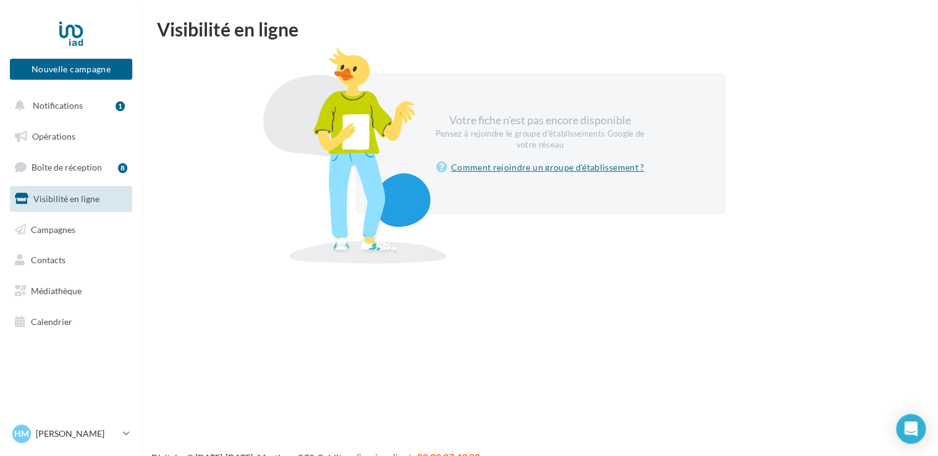
click at [544, 168] on link "Comment rejoindre un groupe d'établissement ?" at bounding box center [540, 167] width 208 height 15
click at [70, 109] on span "Notifications" at bounding box center [58, 105] width 50 height 11
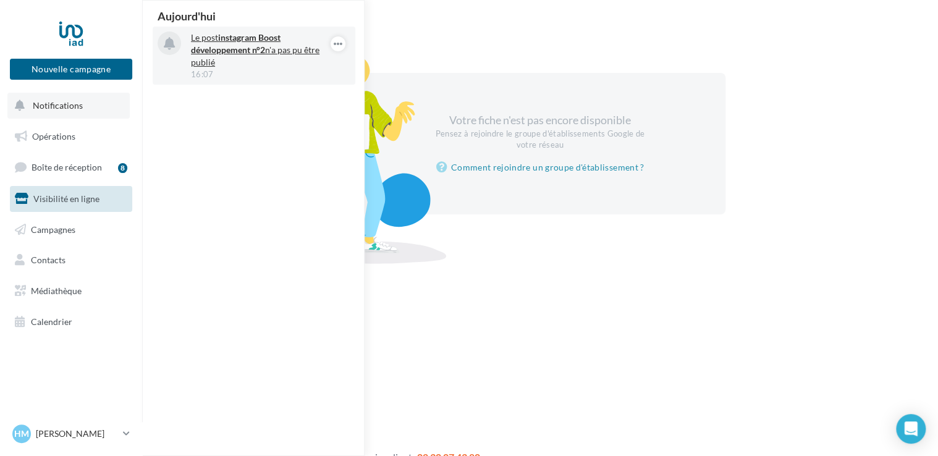
click at [233, 50] on strong "Boost développement n°2" at bounding box center [236, 43] width 90 height 23
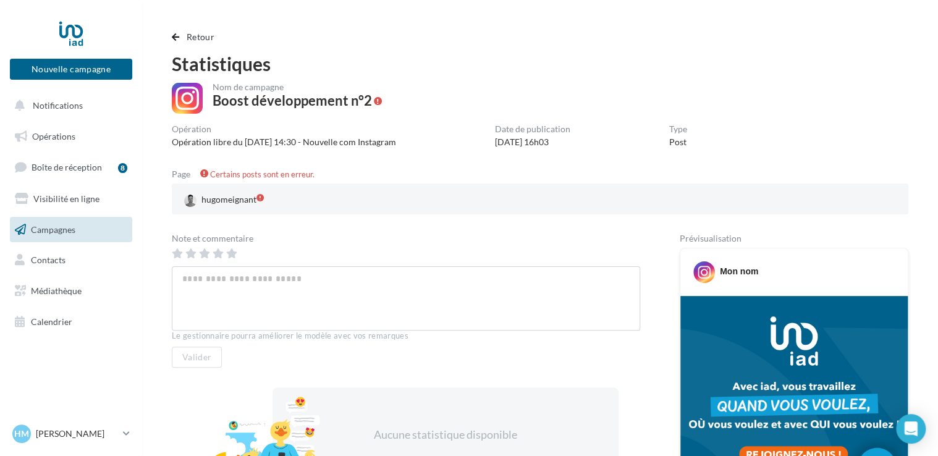
click at [243, 205] on div at bounding box center [540, 210] width 737 height 10
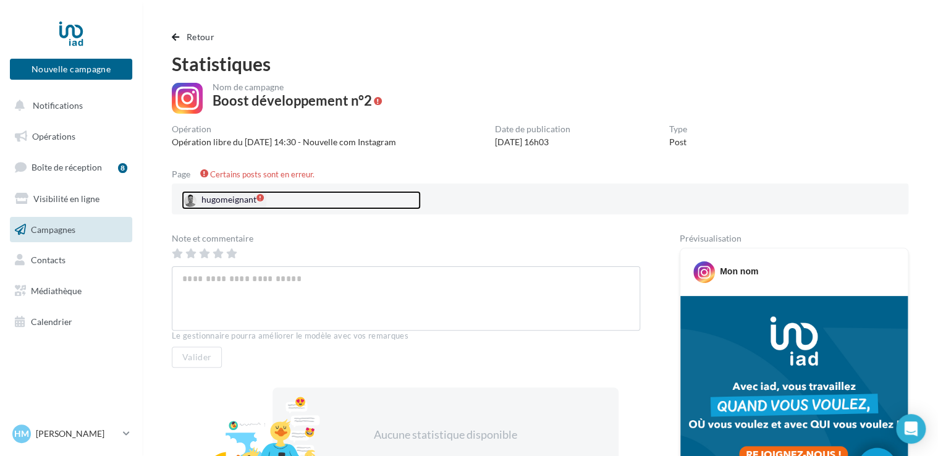
click at [234, 197] on div "hugomeignant" at bounding box center [224, 200] width 85 height 19
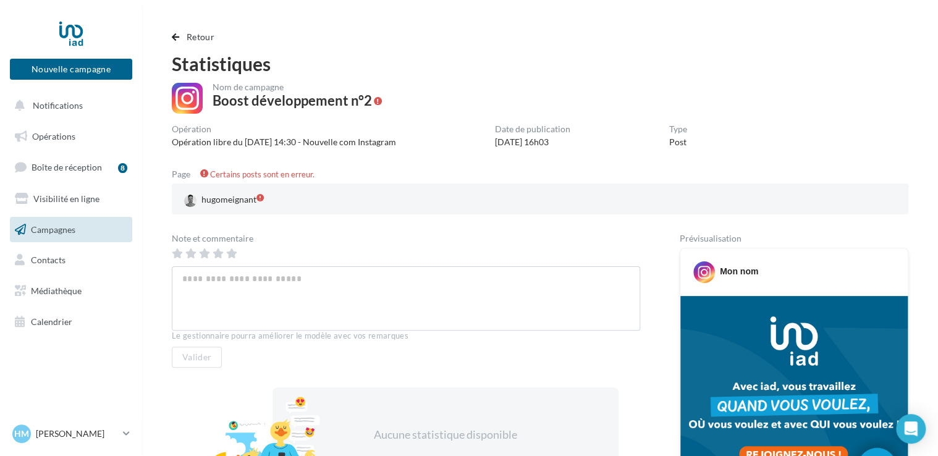
click at [255, 172] on span "Certains posts sont en erreur." at bounding box center [262, 174] width 104 height 10
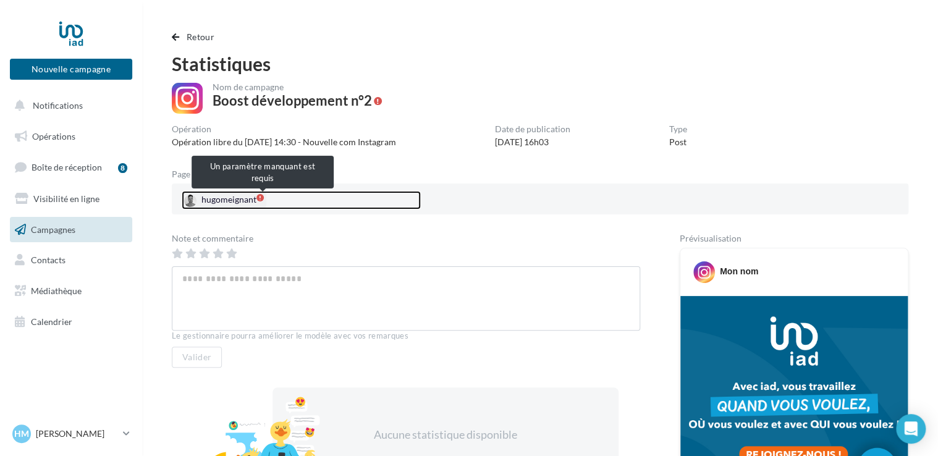
click at [262, 197] on span at bounding box center [259, 197] width 7 height 7
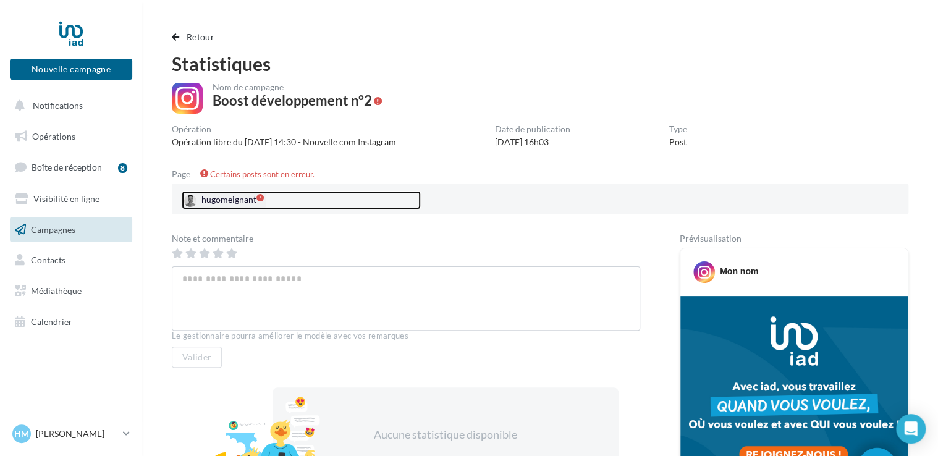
click at [216, 203] on div "hugomeignant" at bounding box center [224, 200] width 85 height 19
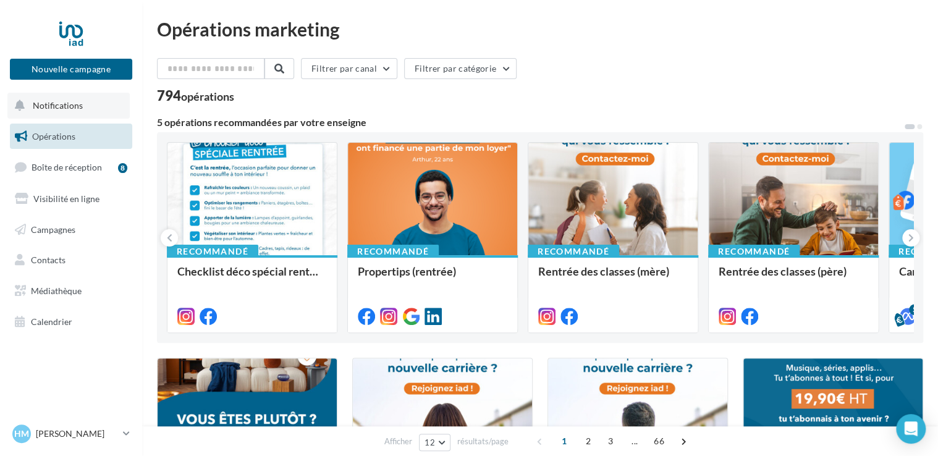
click at [64, 114] on button "Notifications" at bounding box center [68, 106] width 122 height 26
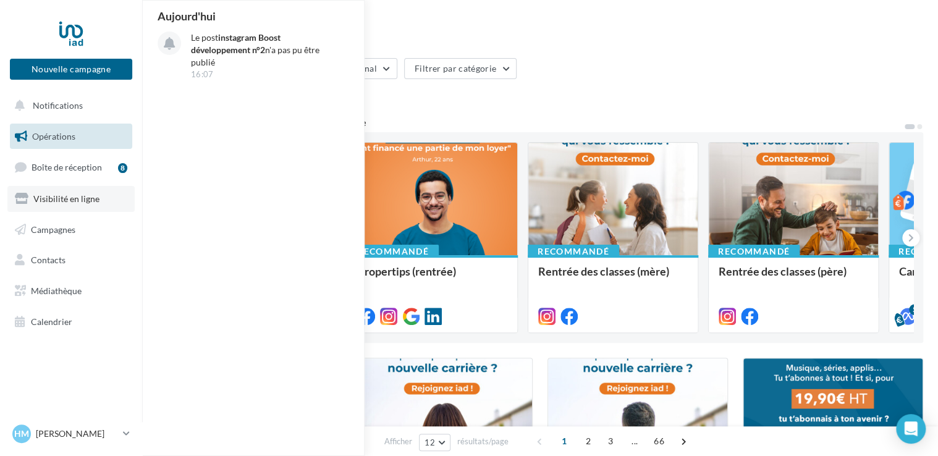
click at [75, 192] on link "Visibilité en ligne" at bounding box center [70, 199] width 127 height 26
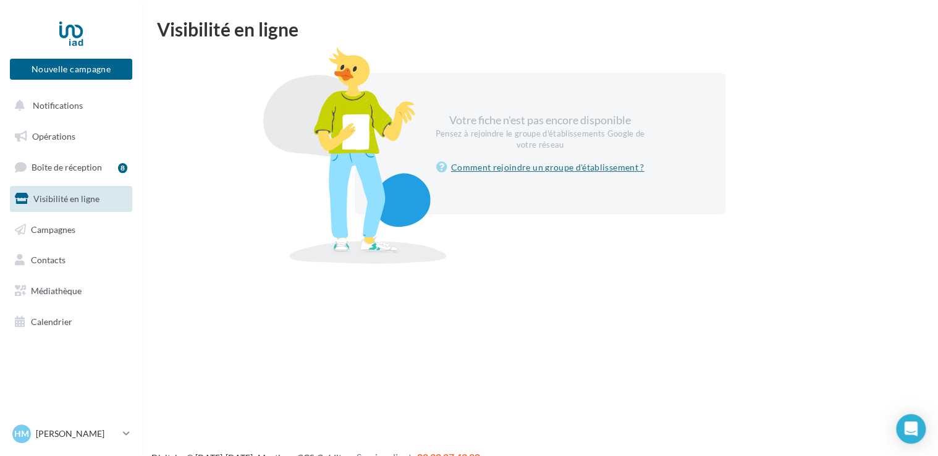
click at [564, 169] on link "Comment rejoindre un groupe d'établissement ?" at bounding box center [540, 167] width 208 height 15
